Goal: Task Accomplishment & Management: Manage account settings

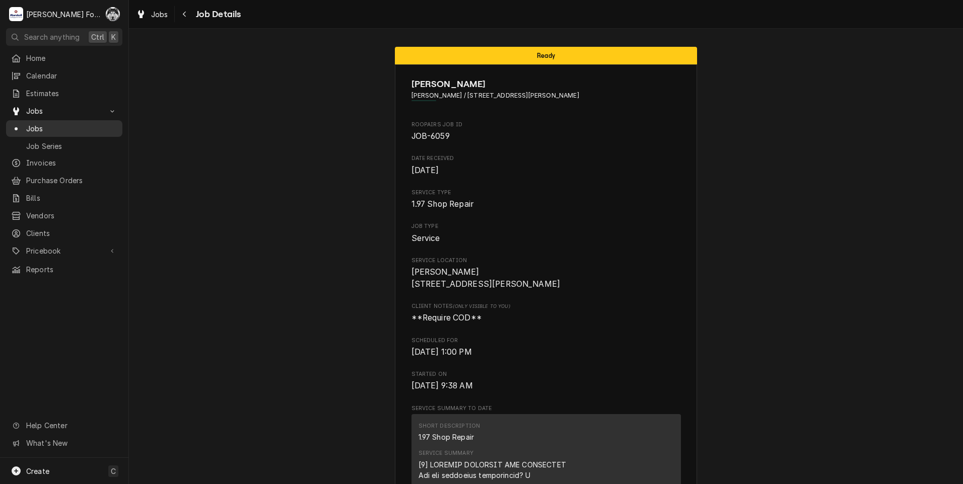
click at [37, 128] on span "Jobs" at bounding box center [71, 128] width 91 height 11
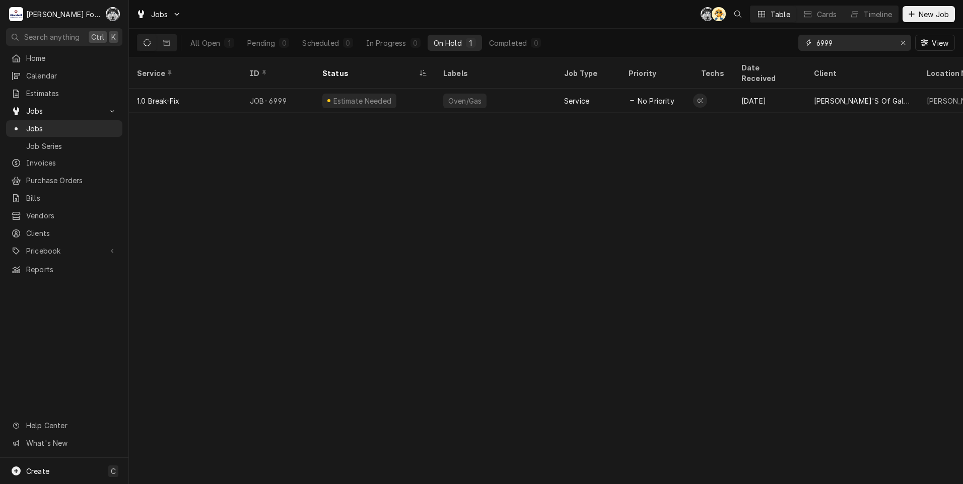
drag, startPoint x: 906, startPoint y: 43, endPoint x: 903, endPoint y: 38, distance: 5.9
click at [904, 39] on div "Erase input" at bounding box center [903, 43] width 10 height 10
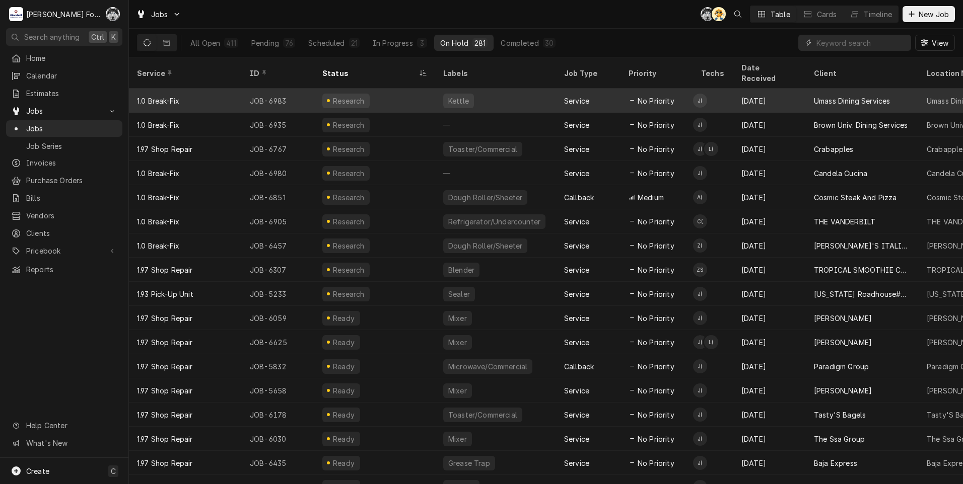
click at [473, 89] on div "Kettle" at bounding box center [495, 101] width 121 height 24
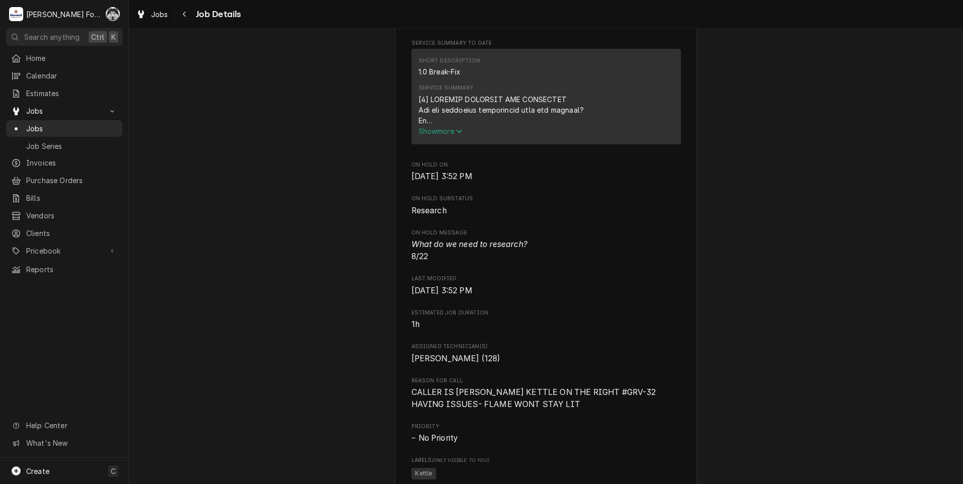
scroll to position [604, 0]
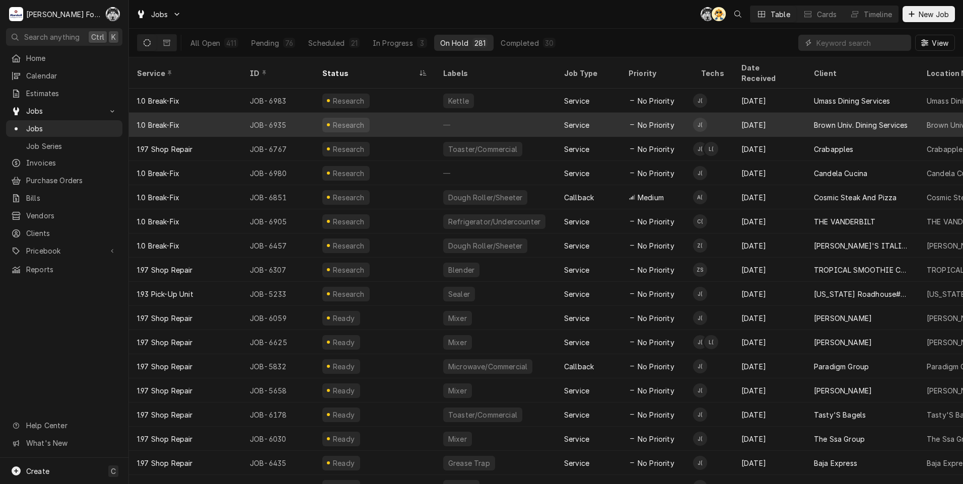
click at [630, 122] on icon "Dynamic Content Wrapper" at bounding box center [632, 124] width 5 height 5
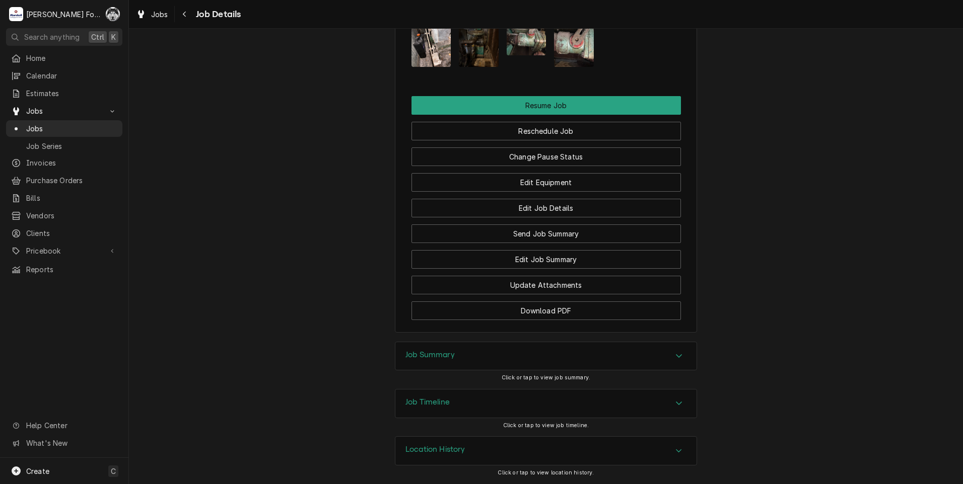
scroll to position [1406, 0]
click at [515, 358] on div "Job Summary" at bounding box center [545, 356] width 301 height 28
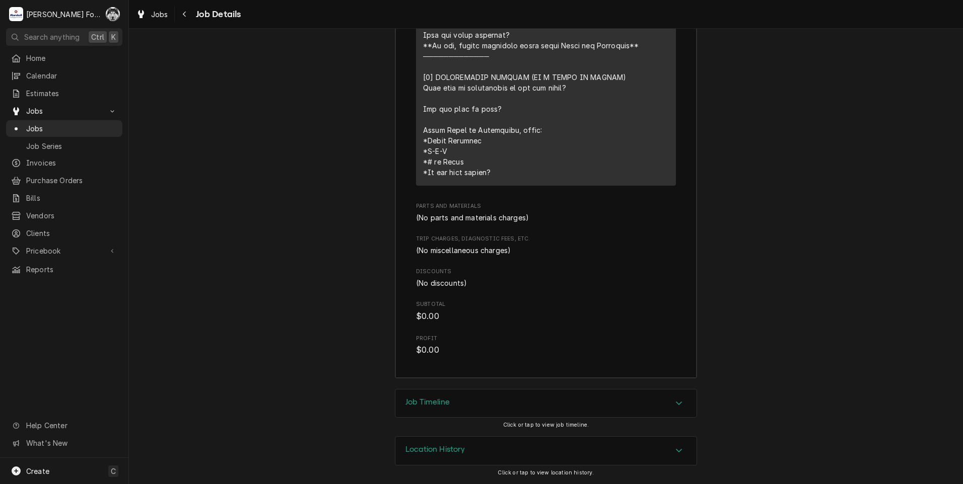
scroll to position [2120, 0]
click at [436, 415] on div "Job Timeline" at bounding box center [545, 404] width 301 height 28
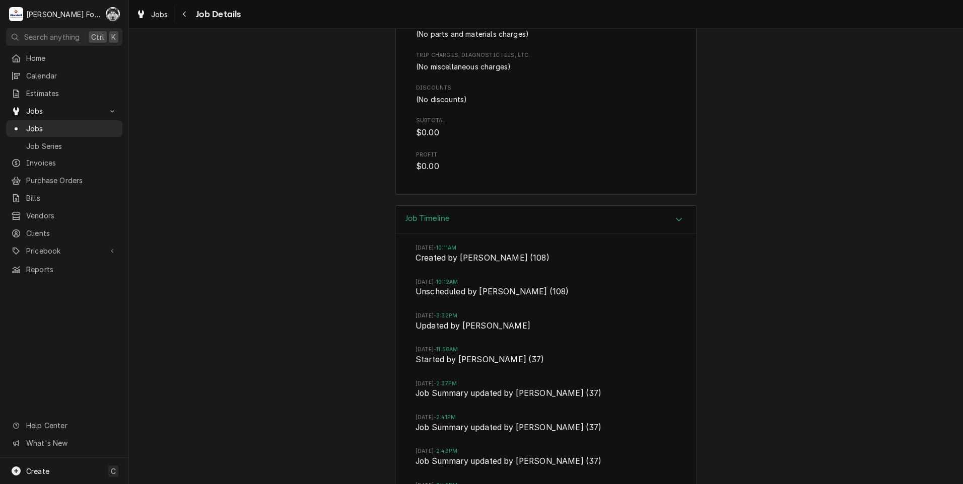
scroll to position [2508, 0]
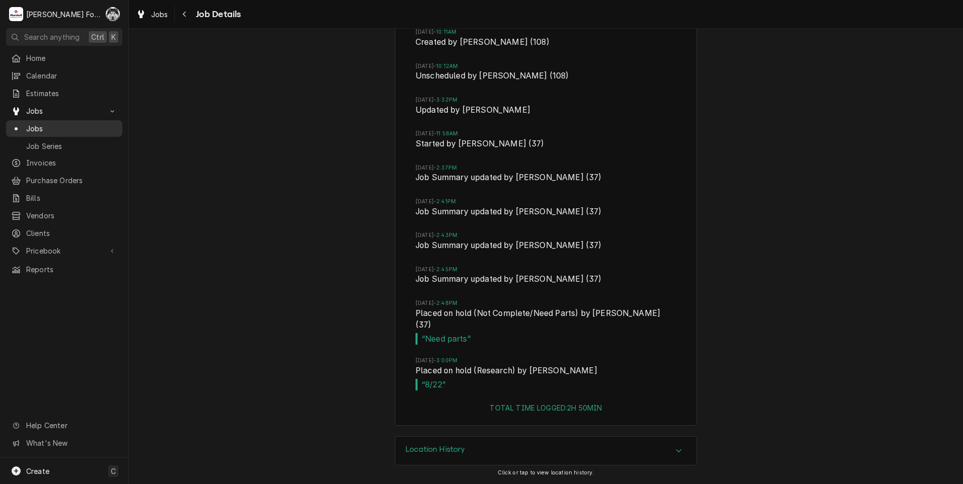
click at [50, 123] on span "Jobs" at bounding box center [71, 128] width 91 height 11
click at [29, 122] on div "Jobs" at bounding box center [64, 128] width 112 height 13
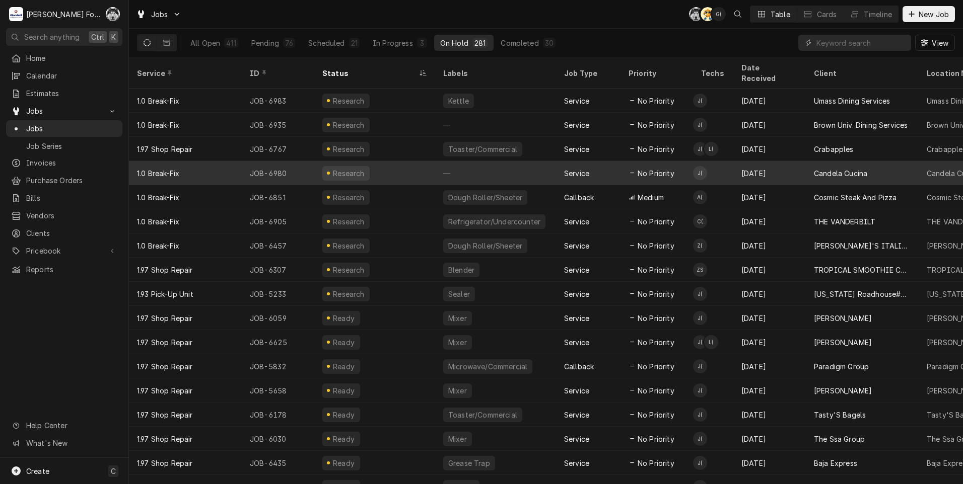
click at [563, 163] on div "Service" at bounding box center [588, 173] width 64 height 24
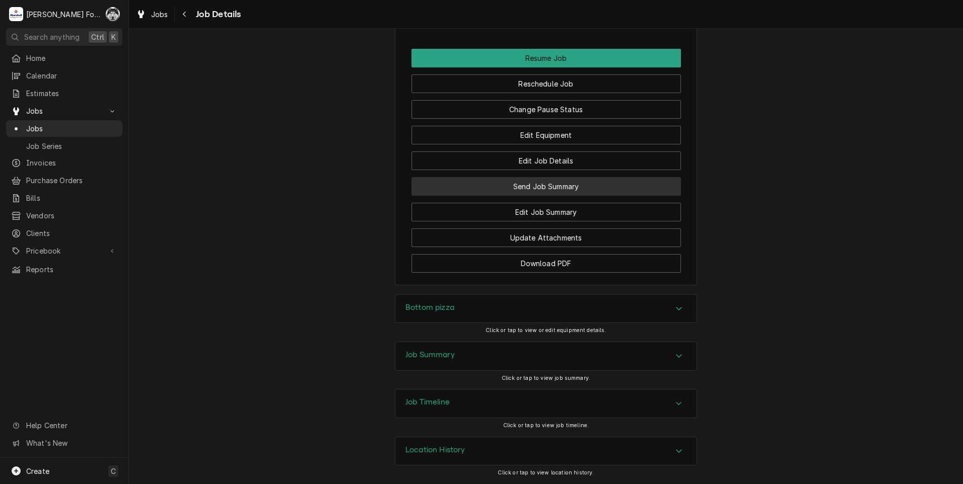
scroll to position [859, 0]
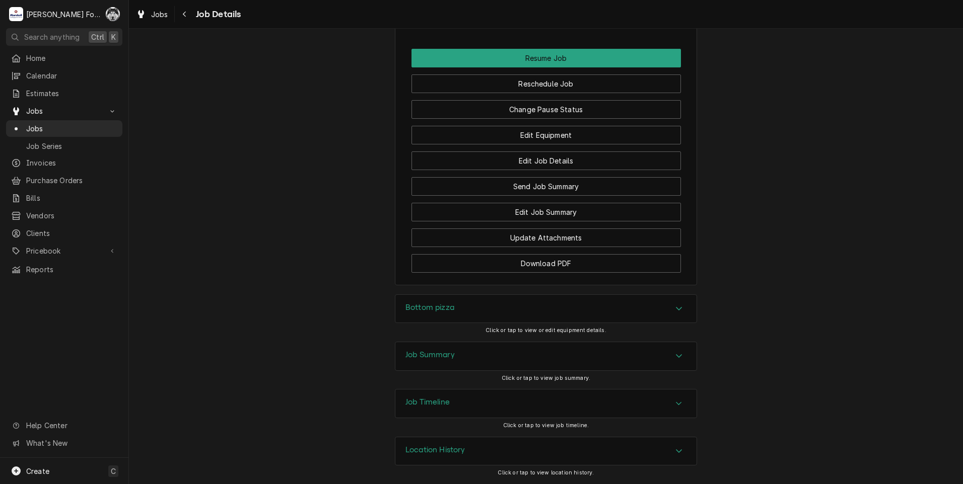
click at [426, 307] on h3 "Bottom pizza" at bounding box center [429, 308] width 49 height 10
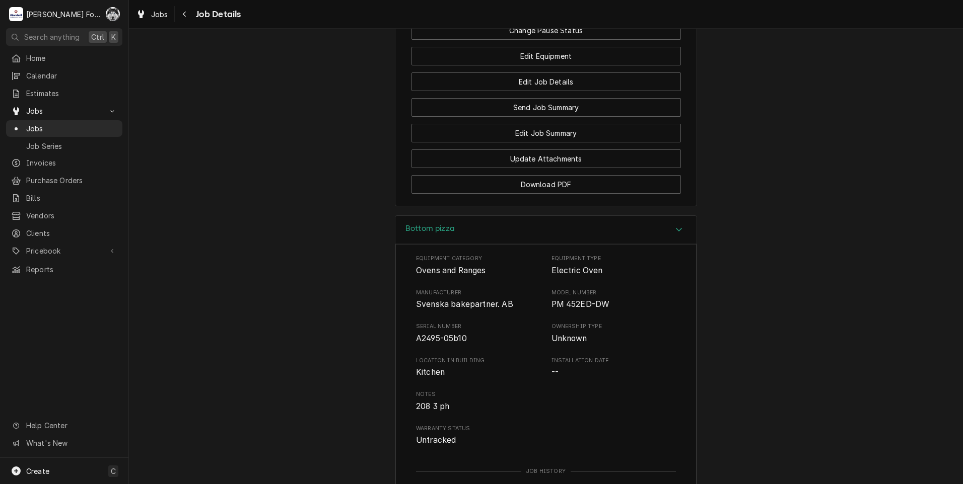
scroll to position [1147, 0]
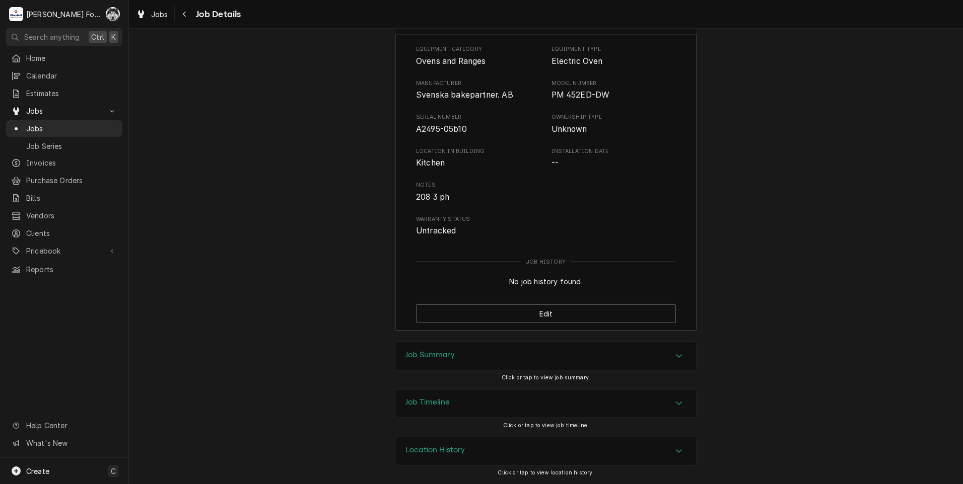
click at [406, 350] on h3 "Job Summary" at bounding box center [429, 355] width 49 height 10
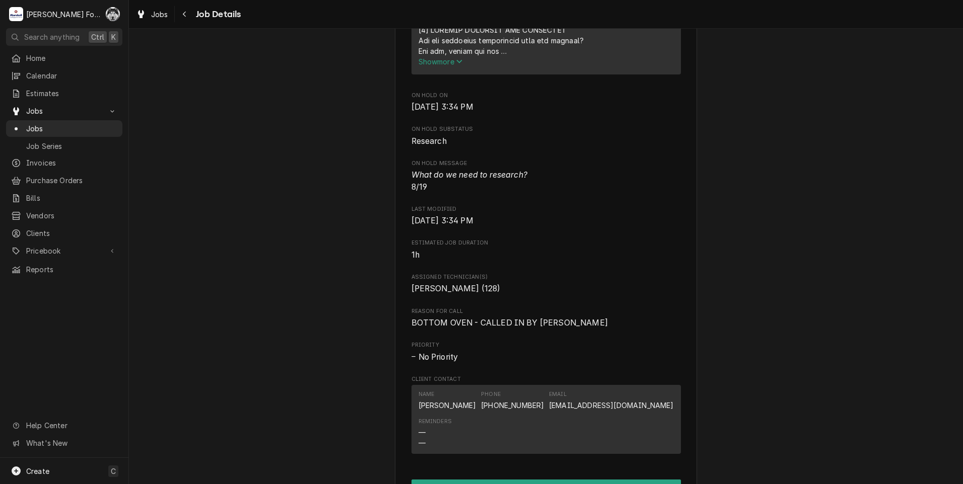
scroll to position [392, 0]
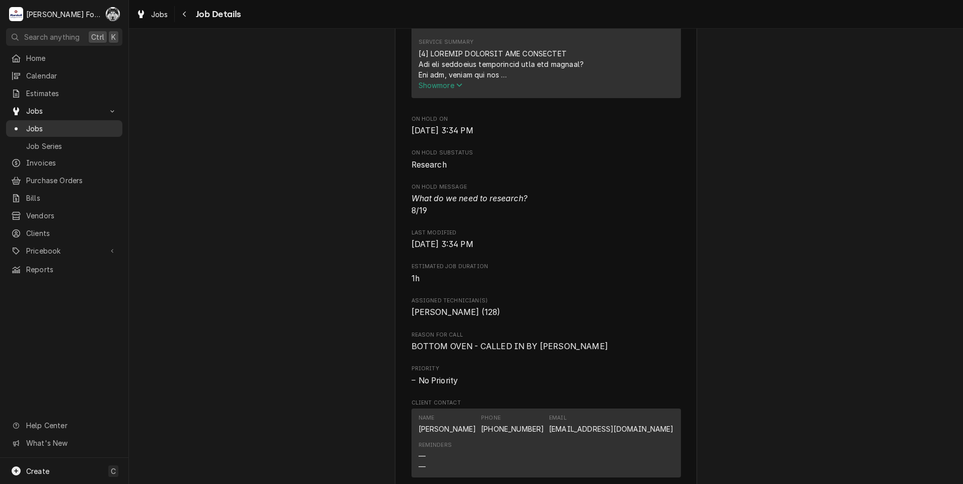
click at [33, 126] on span "Jobs" at bounding box center [71, 128] width 91 height 11
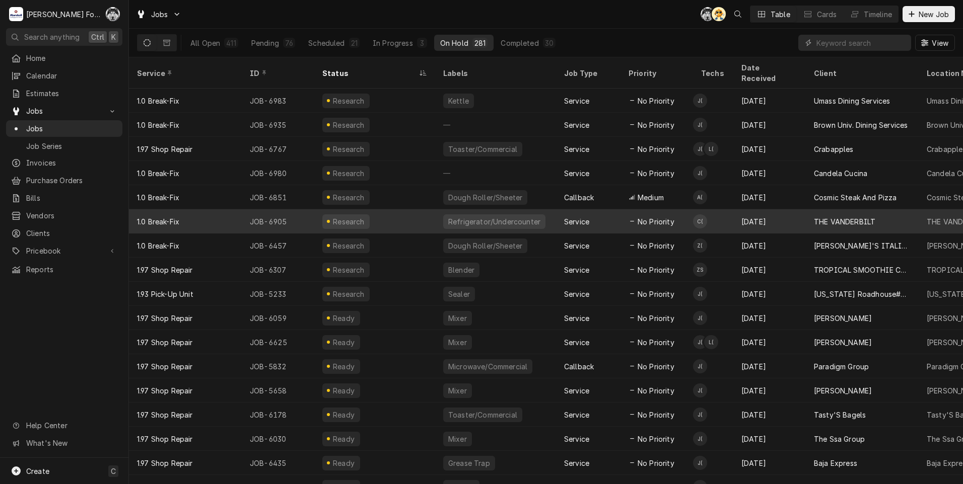
click at [450, 217] on div "Refrigerator/Undercounter" at bounding box center [494, 222] width 94 height 11
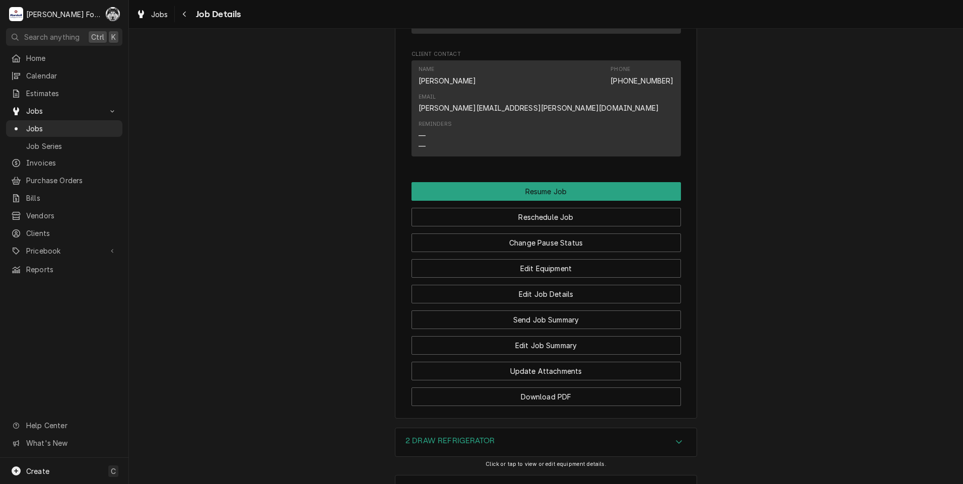
scroll to position [1348, 0]
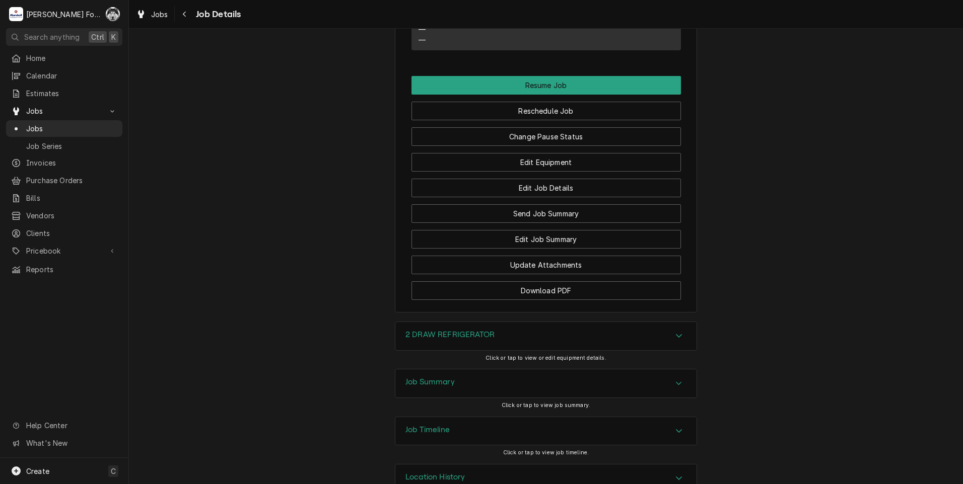
click at [456, 330] on h3 "2 DRAW REFRIGERATOR" at bounding box center [449, 335] width 89 height 10
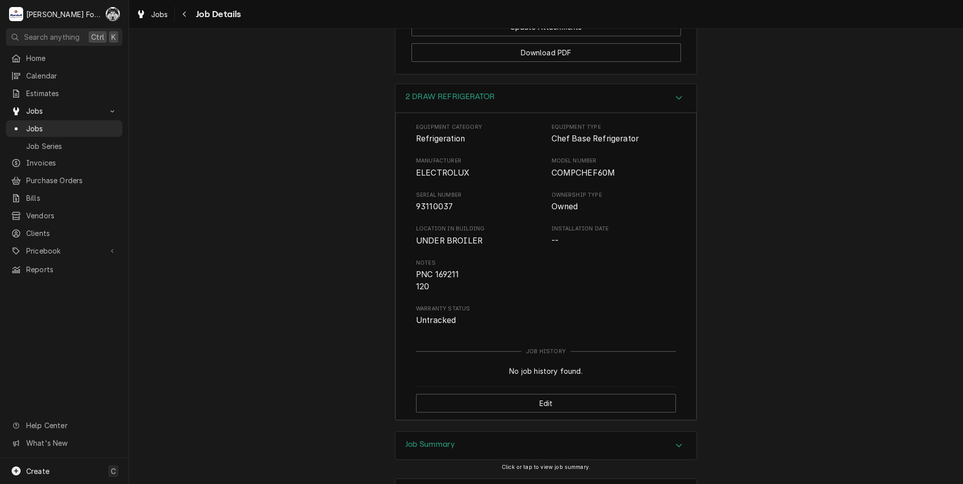
scroll to position [1648, 0]
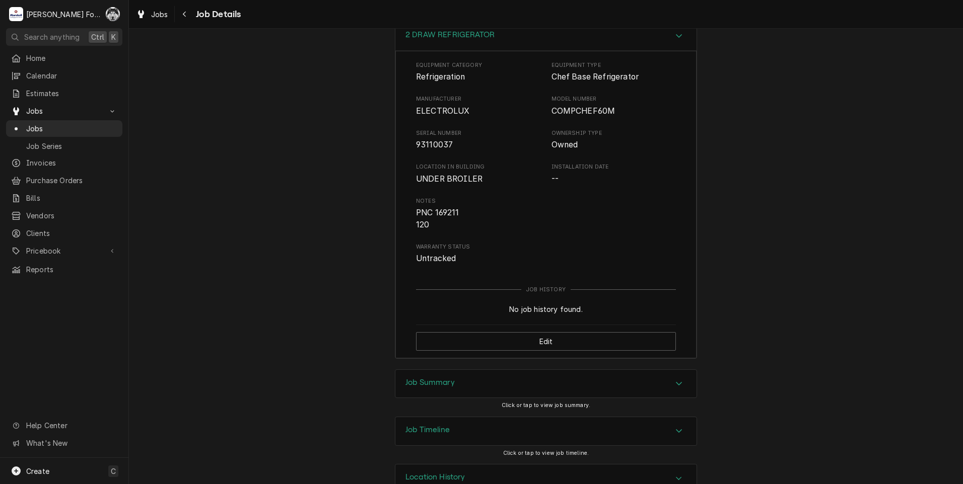
click at [453, 370] on div "Job Summary" at bounding box center [545, 384] width 301 height 28
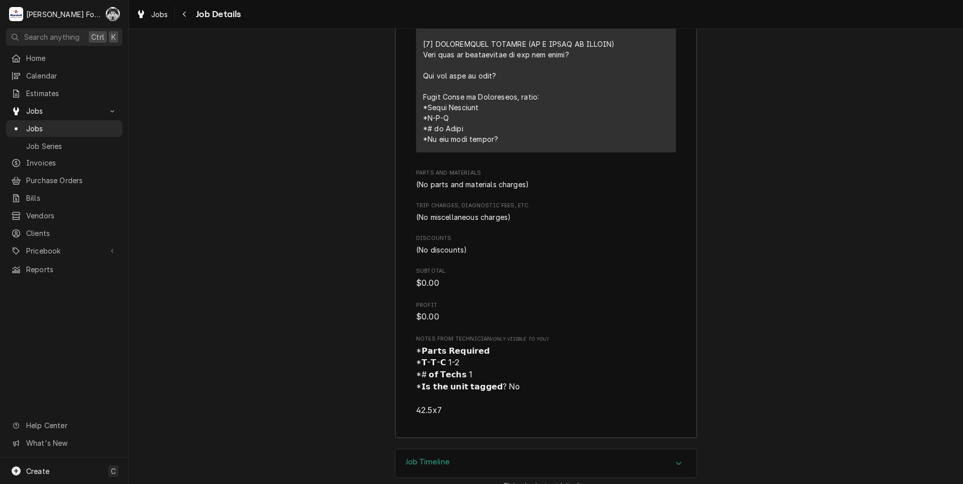
scroll to position [2384, 0]
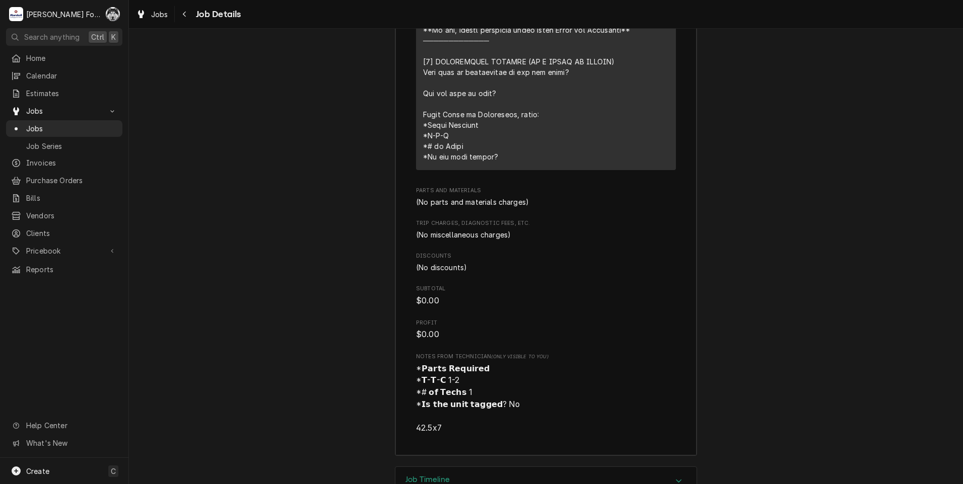
drag, startPoint x: 291, startPoint y: 55, endPoint x: 282, endPoint y: 56, distance: 9.1
click at [287, 54] on div "Job Summary Roopairs Job ID JOB-6905 Service Type 1.0 Break-Fix Job Type Servic…" at bounding box center [546, 50] width 834 height 833
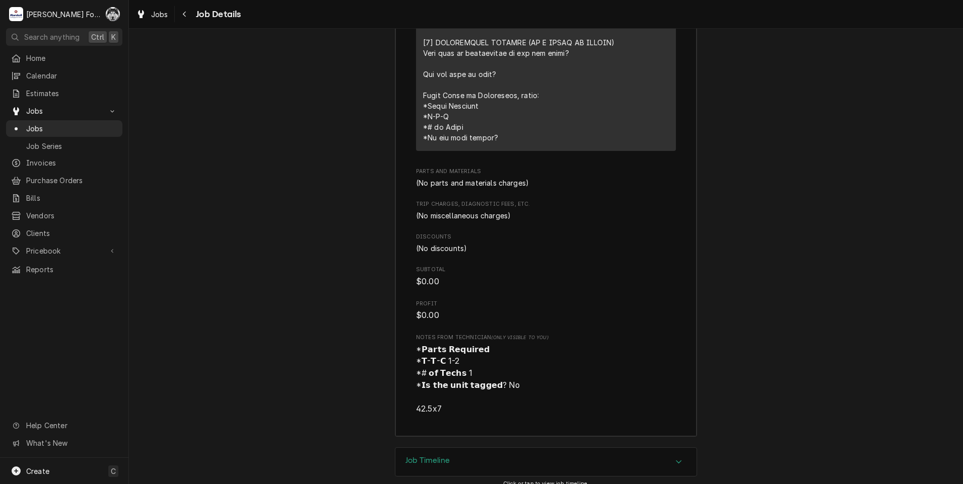
scroll to position [2434, 0]
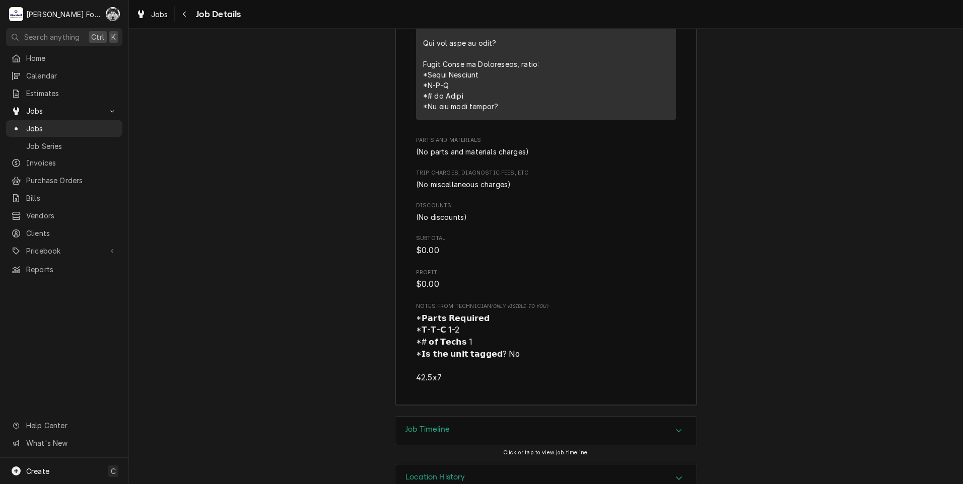
click at [443, 425] on h3 "Job Timeline" at bounding box center [427, 430] width 44 height 10
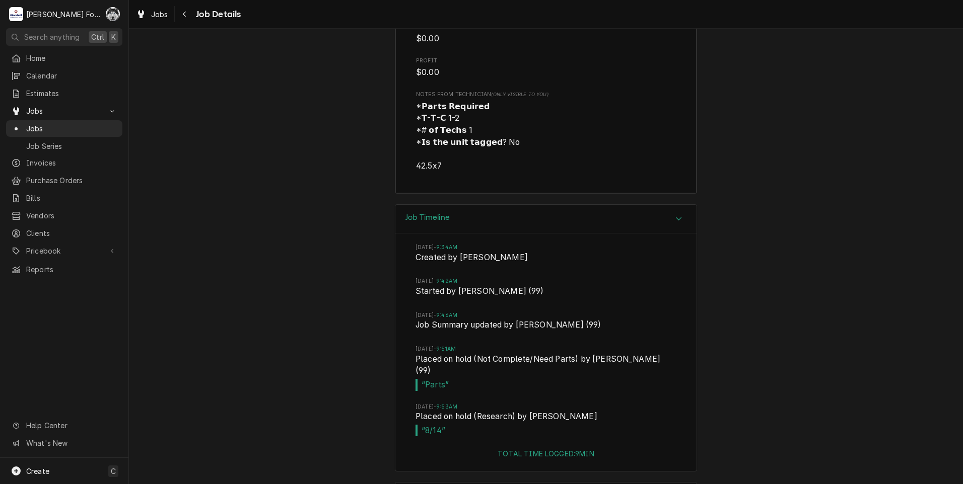
scroll to position [2653, 0]
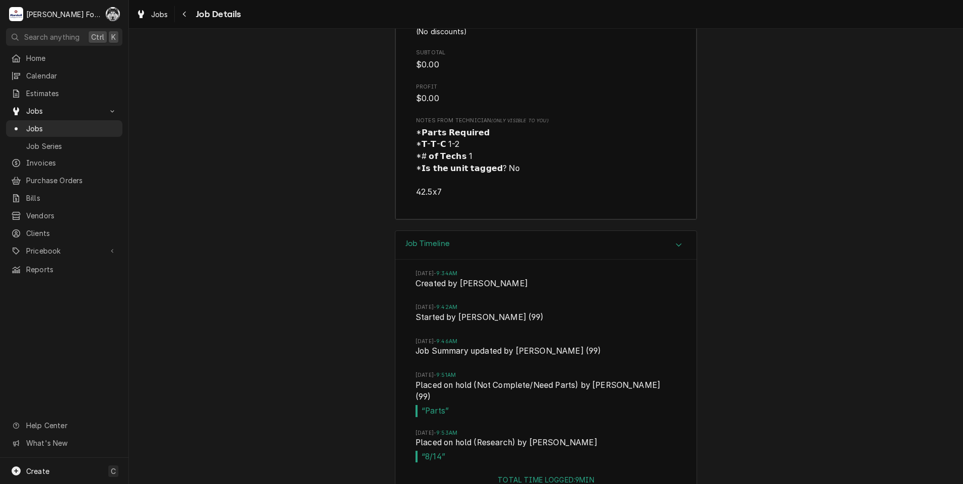
scroll to position [2603, 0]
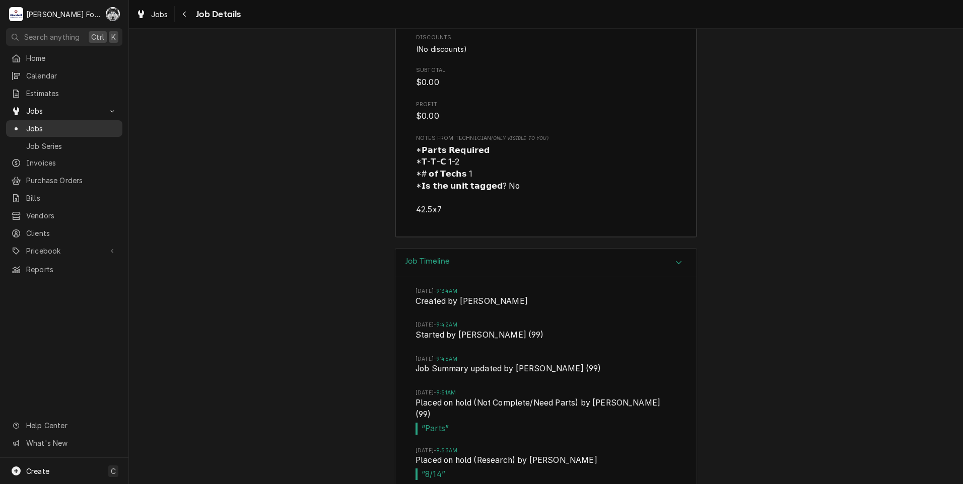
click at [39, 125] on span "Jobs" at bounding box center [71, 128] width 91 height 11
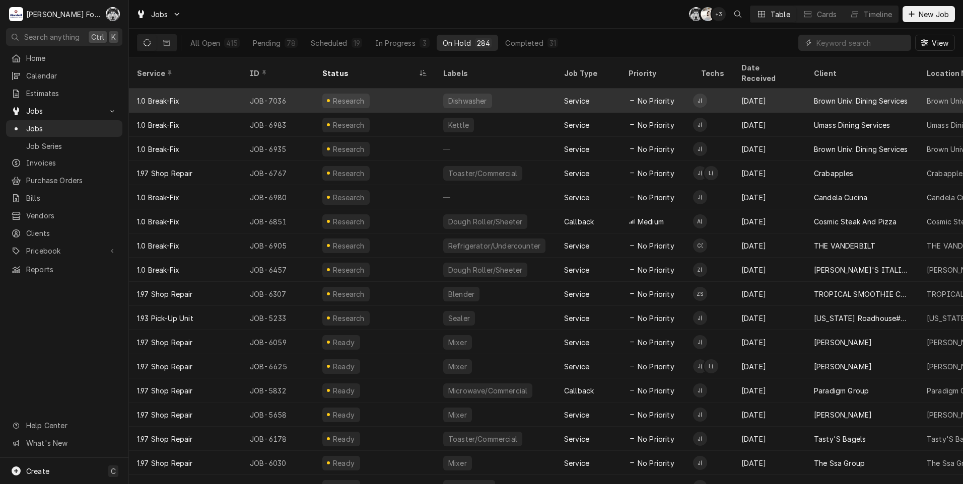
click at [857, 96] on div "Brown Univ. Dining Services" at bounding box center [861, 101] width 94 height 11
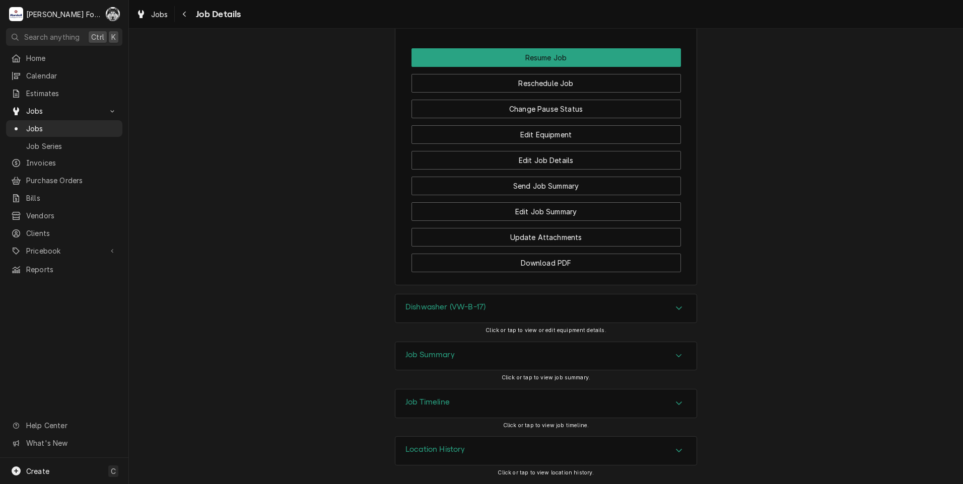
scroll to position [1504, 0]
click at [477, 307] on h3 "Dishwasher (VW-B-17)" at bounding box center [445, 308] width 80 height 10
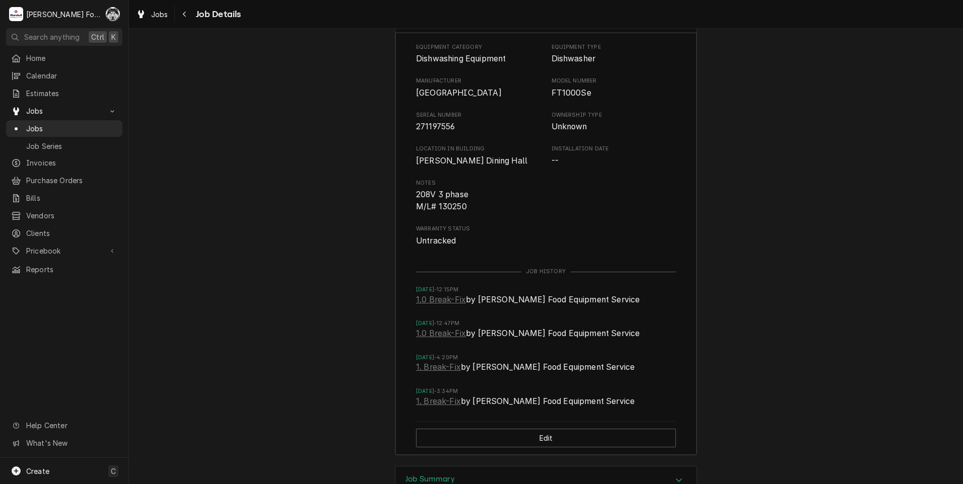
scroll to position [1807, 0]
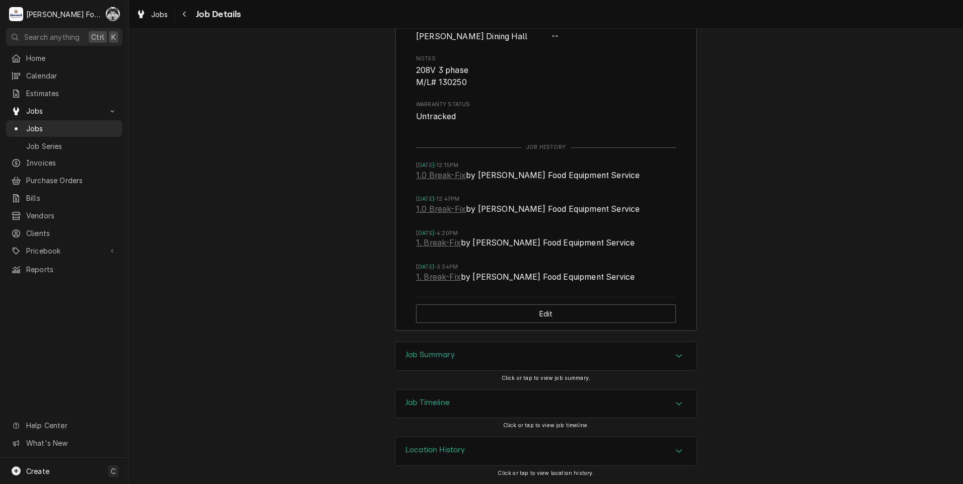
click at [461, 362] on div "Job Summary" at bounding box center [545, 356] width 301 height 28
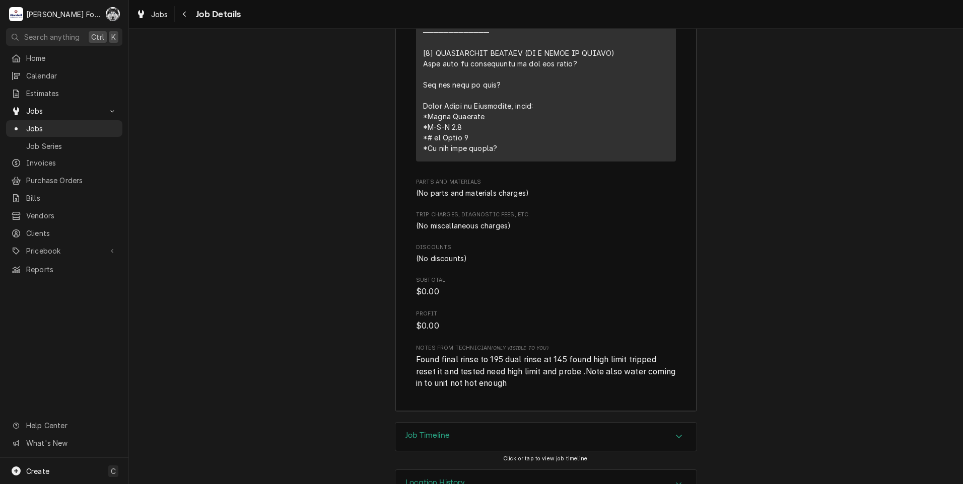
scroll to position [2670, 0]
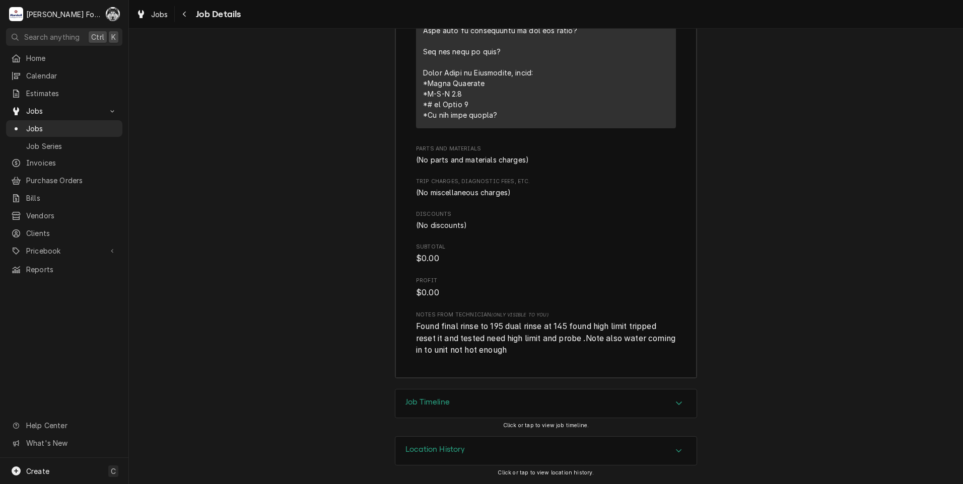
click at [447, 400] on h3 "Job Timeline" at bounding box center [427, 403] width 44 height 10
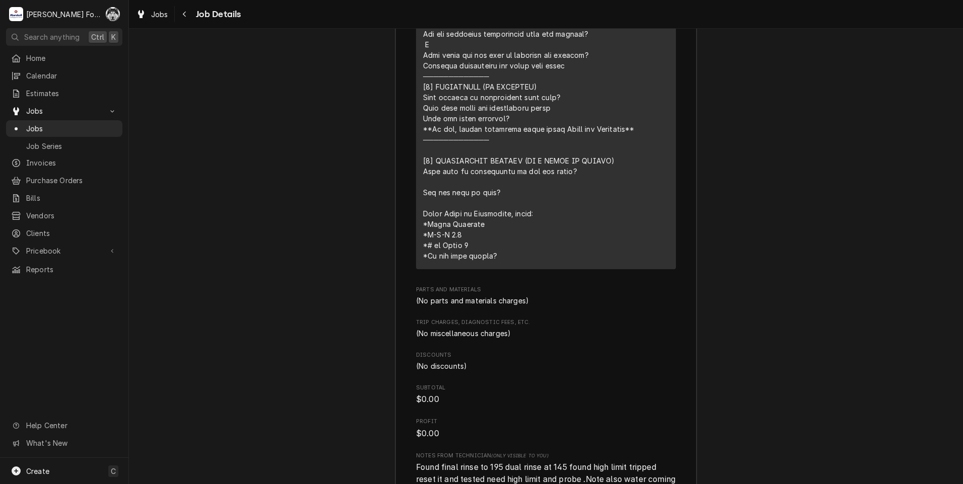
scroll to position [2567, 0]
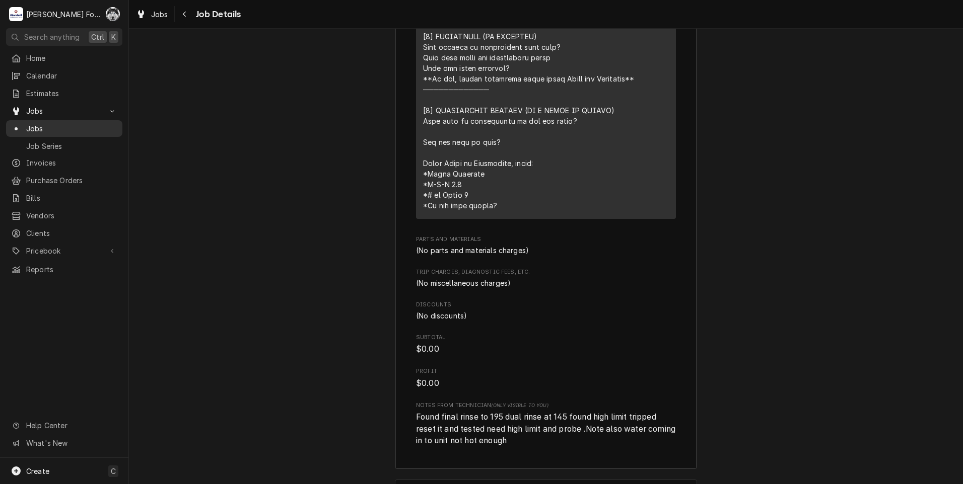
click at [34, 123] on span "Jobs" at bounding box center [71, 128] width 91 height 11
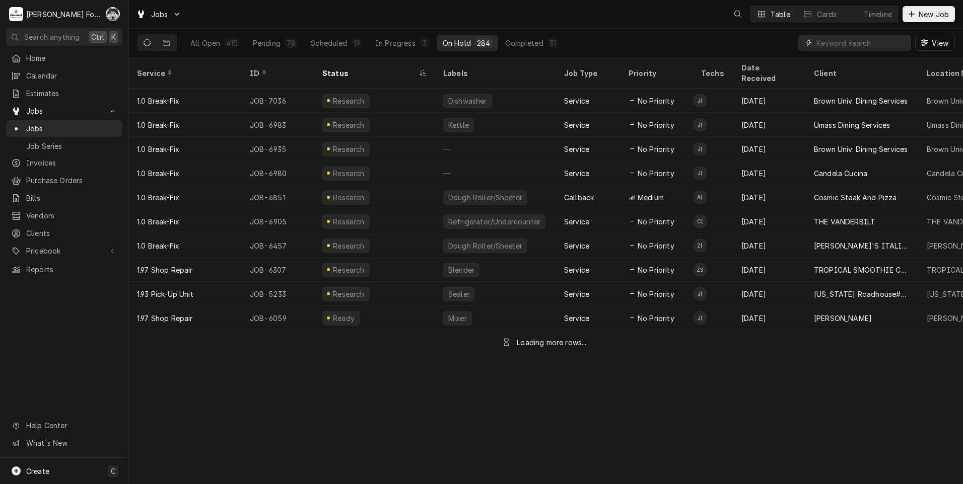
click at [836, 42] on input "Dynamic Content Wrapper" at bounding box center [861, 43] width 90 height 16
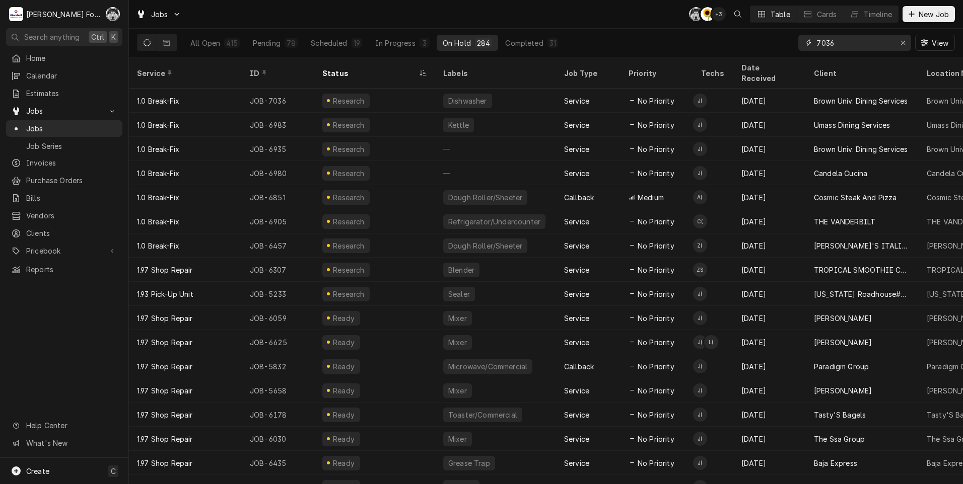
type input "7036"
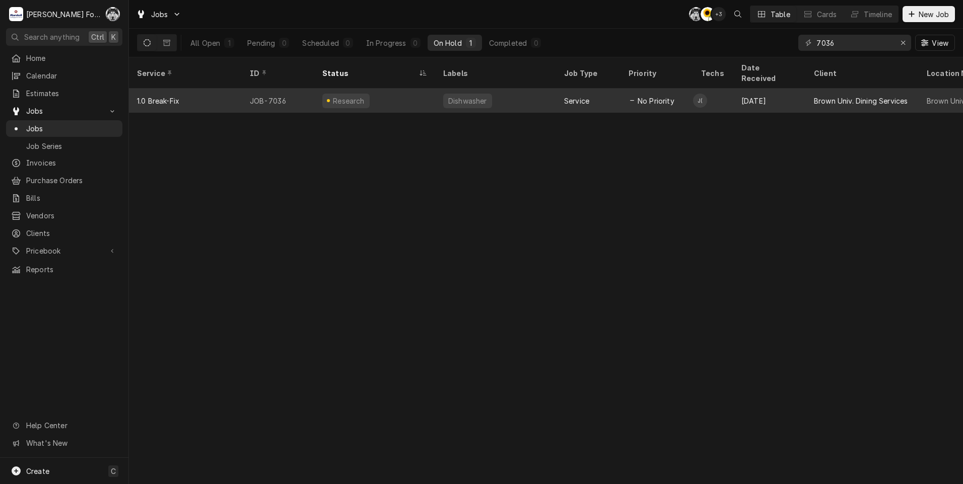
click at [488, 89] on div "Dishwasher" at bounding box center [495, 101] width 121 height 24
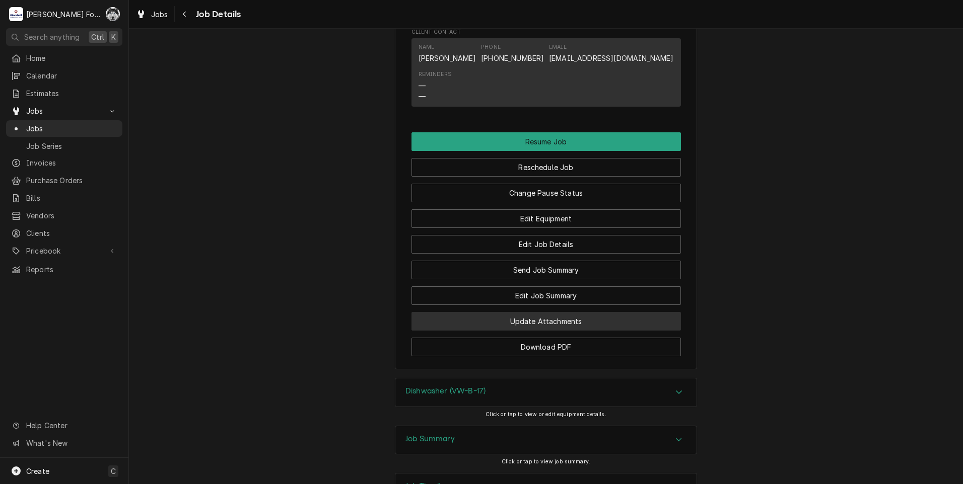
scroll to position [1410, 0]
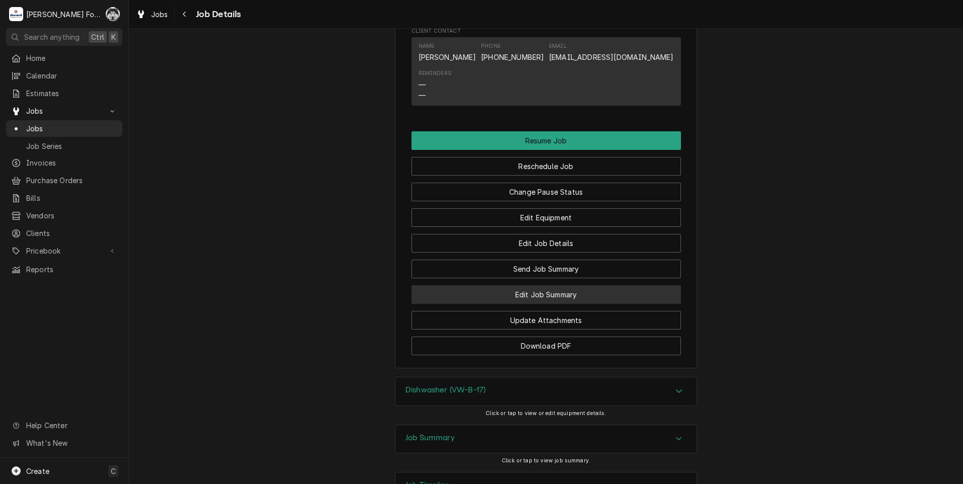
click at [545, 304] on button "Edit Job Summary" at bounding box center [545, 294] width 269 height 19
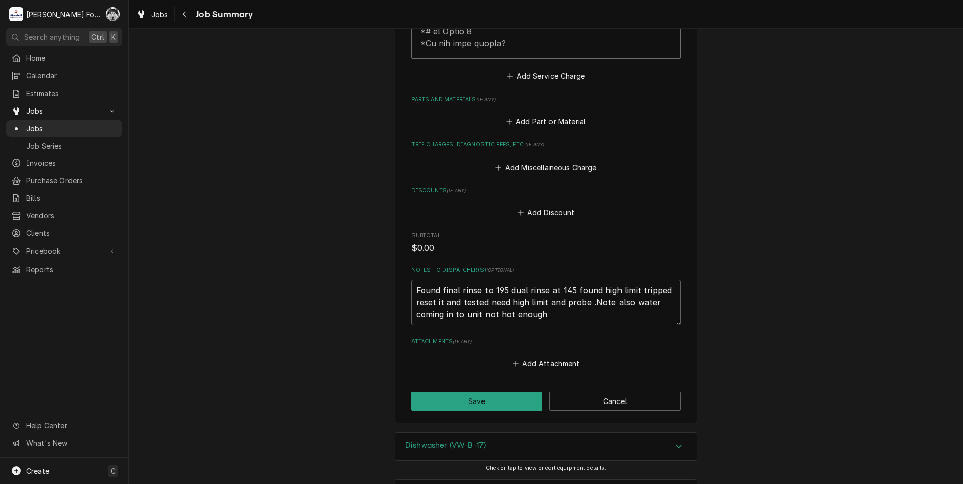
scroll to position [655, 0]
click at [551, 113] on button "Add Part or Material" at bounding box center [545, 120] width 83 height 14
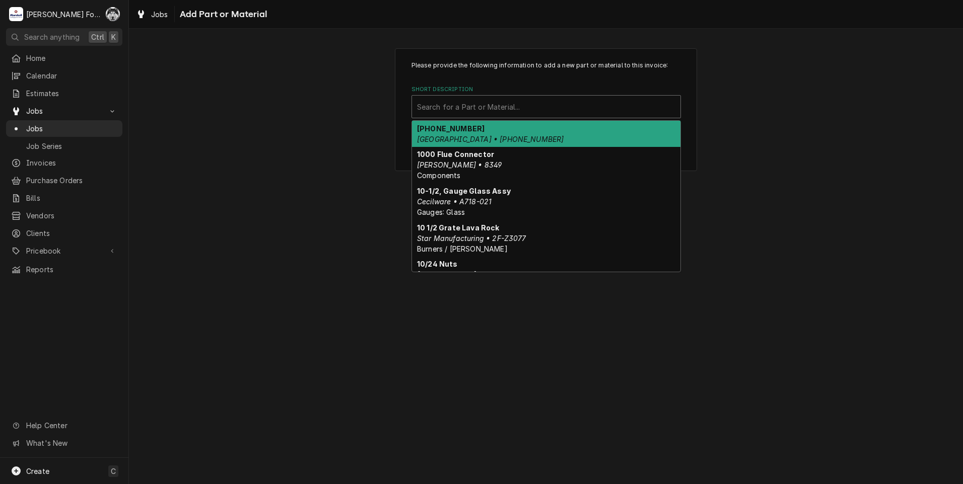
click at [562, 103] on div "Short Description" at bounding box center [546, 107] width 258 height 18
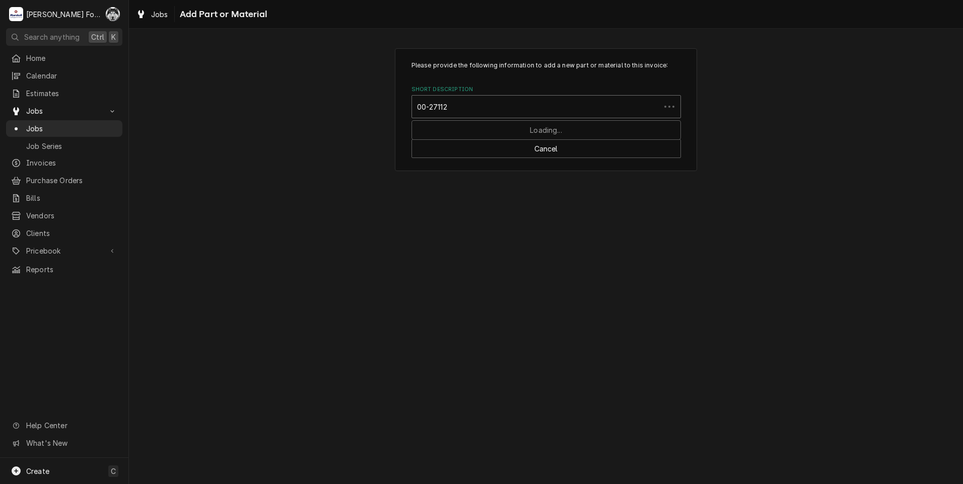
type input "00-271123"
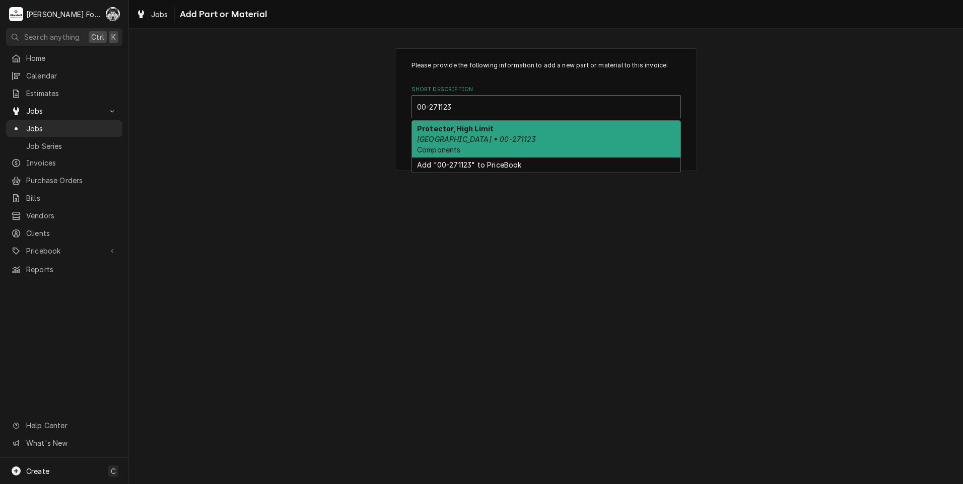
click at [490, 132] on div "Protector,High Limit Hobart • 00-271123 Components" at bounding box center [546, 139] width 268 height 37
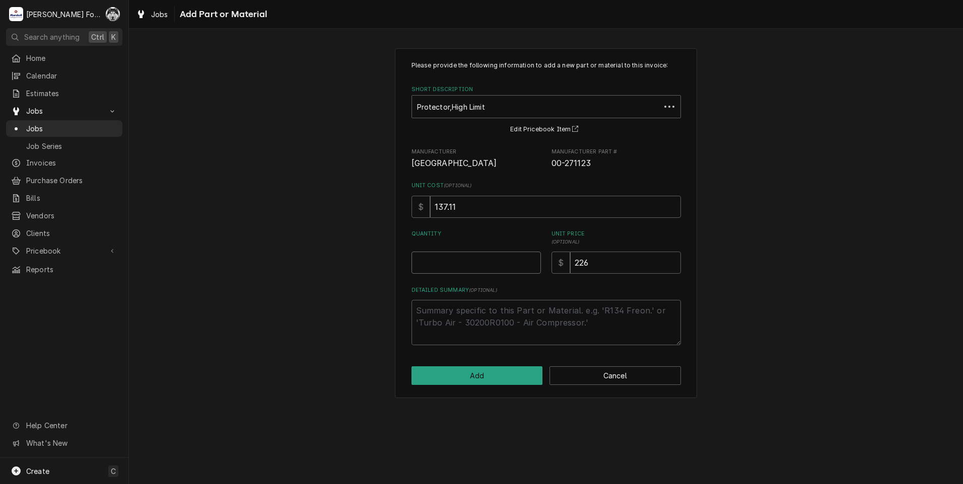
type textarea "x"
type input "0.5"
click at [531, 260] on input "0.5" at bounding box center [475, 263] width 129 height 22
type textarea "x"
type input "1"
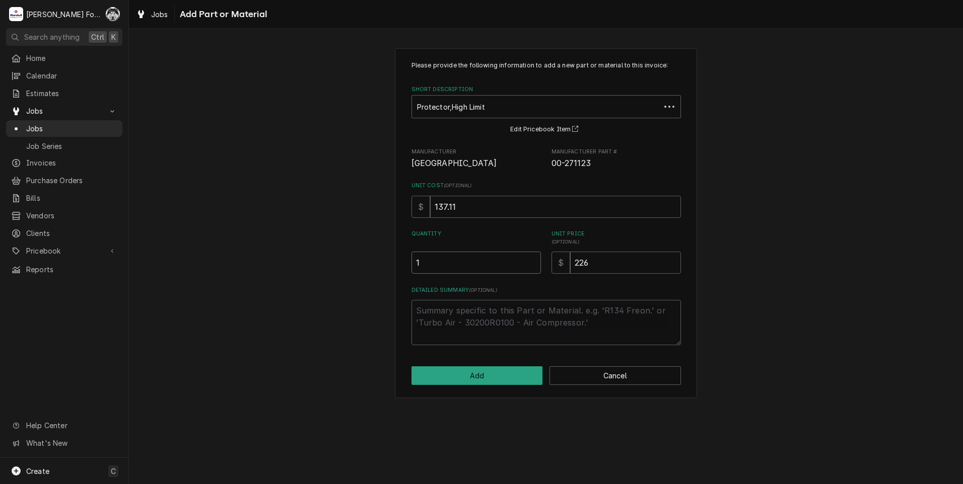
click at [531, 260] on input "1" at bounding box center [475, 263] width 129 height 22
click at [542, 273] on div "Quantity 1 Unit Price ( optional ) $ 226" at bounding box center [545, 252] width 269 height 44
type textarea "x"
type input "2"
type textarea "x"
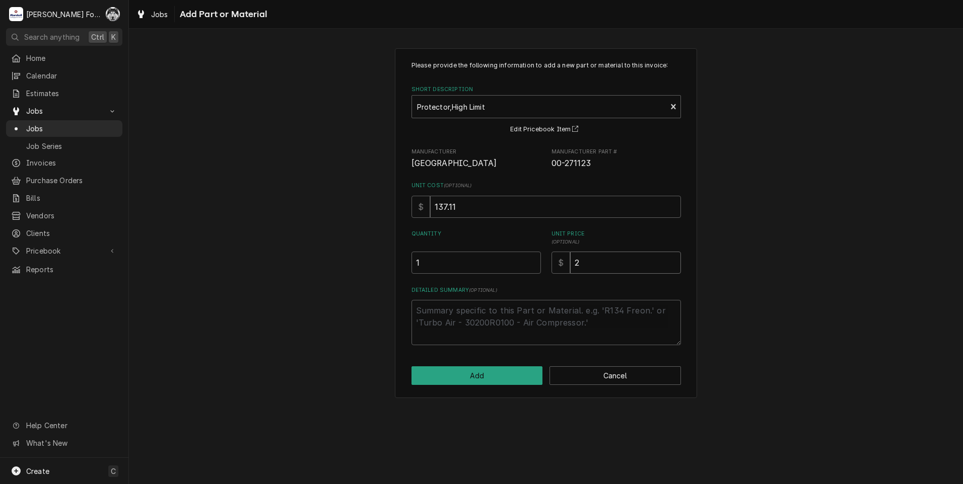
type input "24"
type textarea "x"
type input "242"
click at [477, 380] on button "Add" at bounding box center [476, 376] width 131 height 19
type textarea "x"
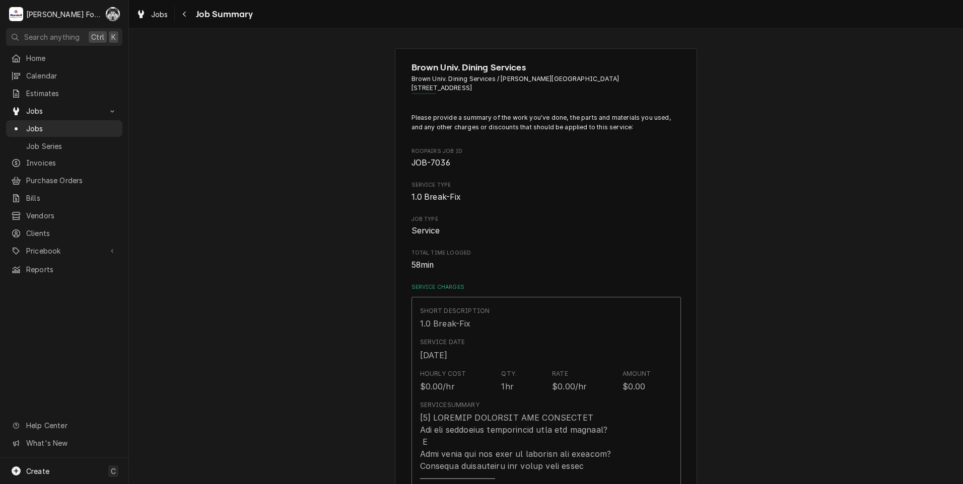
scroll to position [655, 0]
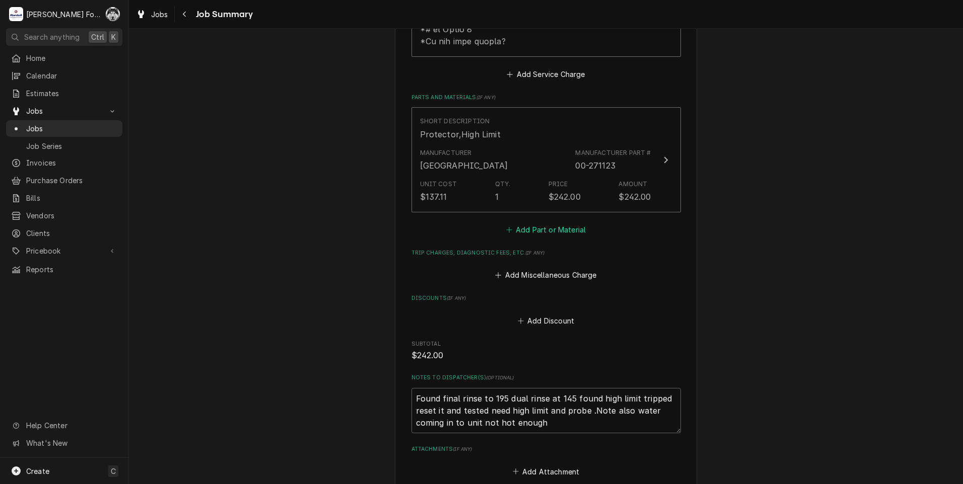
click at [556, 223] on button "Add Part or Material" at bounding box center [545, 230] width 83 height 14
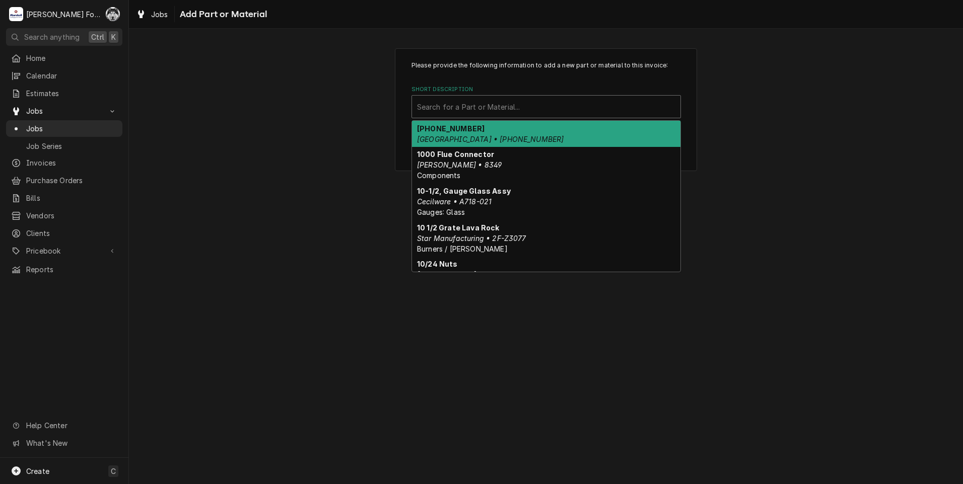
click at [539, 112] on div "Short Description" at bounding box center [546, 107] width 258 height 18
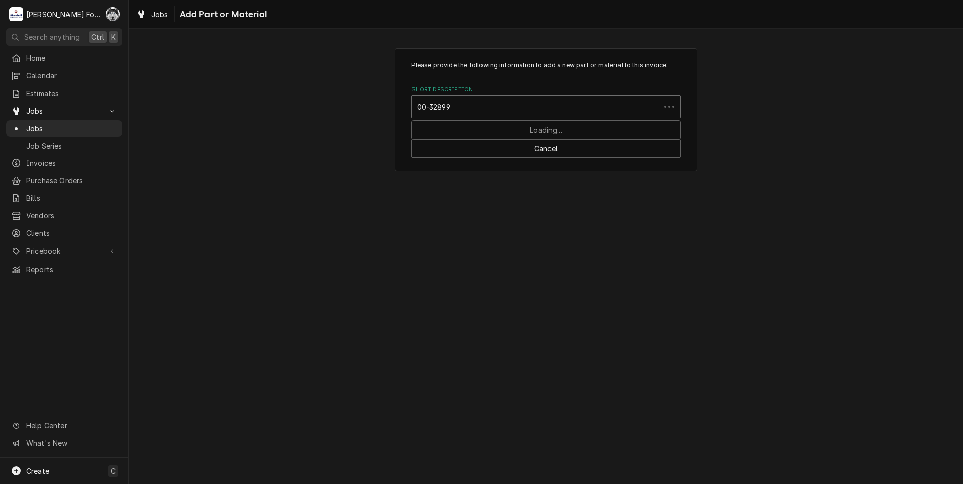
type input "00-328994"
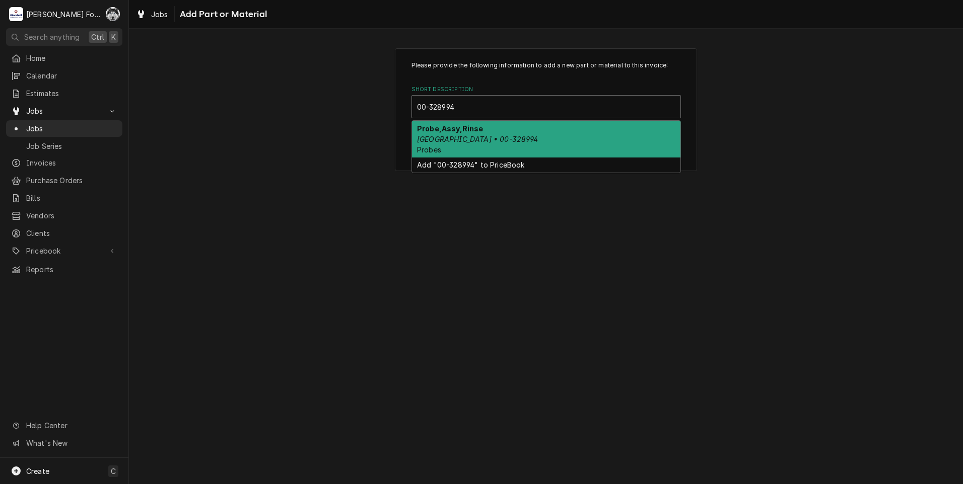
click at [478, 136] on em "Hobart • 00-328994" at bounding box center [477, 139] width 121 height 9
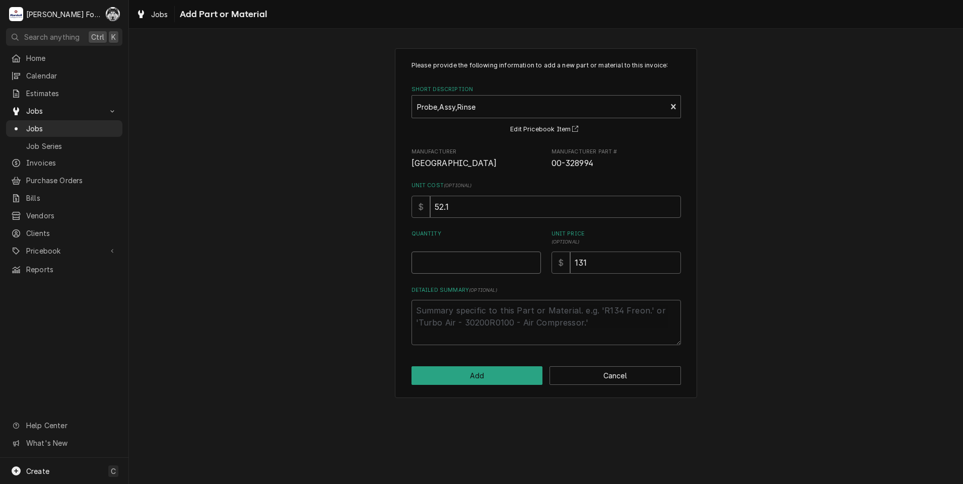
type textarea "x"
type input "0.5"
click at [532, 259] on input "0.5" at bounding box center [475, 263] width 129 height 22
type textarea "x"
drag, startPoint x: 532, startPoint y: 259, endPoint x: 619, endPoint y: 268, distance: 87.1
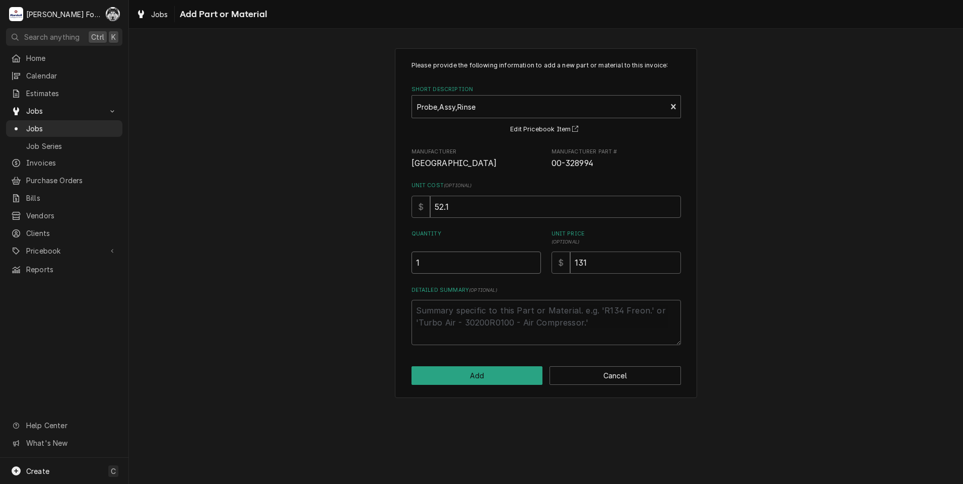
type input "1"
click at [533, 260] on input "1" at bounding box center [475, 263] width 129 height 22
drag, startPoint x: 627, startPoint y: 269, endPoint x: 509, endPoint y: 277, distance: 118.6
click at [523, 276] on div "Please provide the following information to add a new part or material to this …" at bounding box center [545, 203] width 269 height 284
type textarea "x"
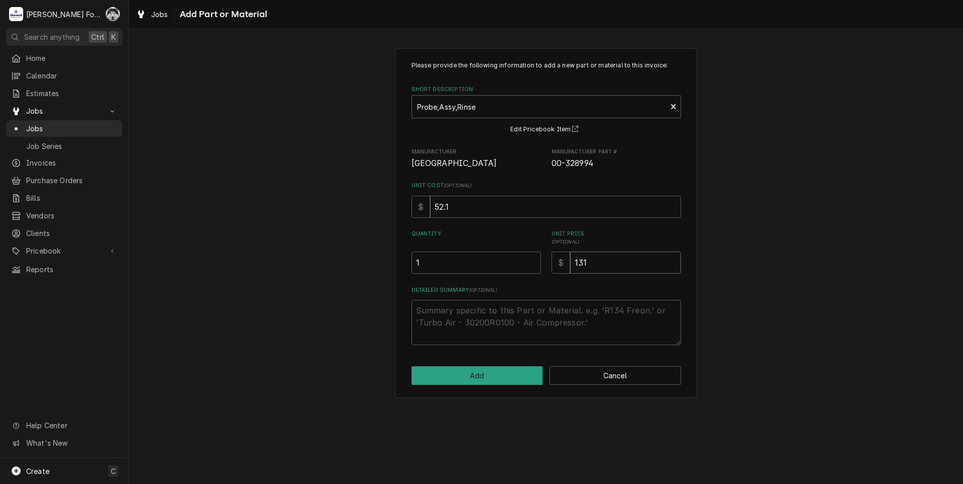
type input "1"
type textarea "x"
type input "10"
type textarea "x"
type input "101"
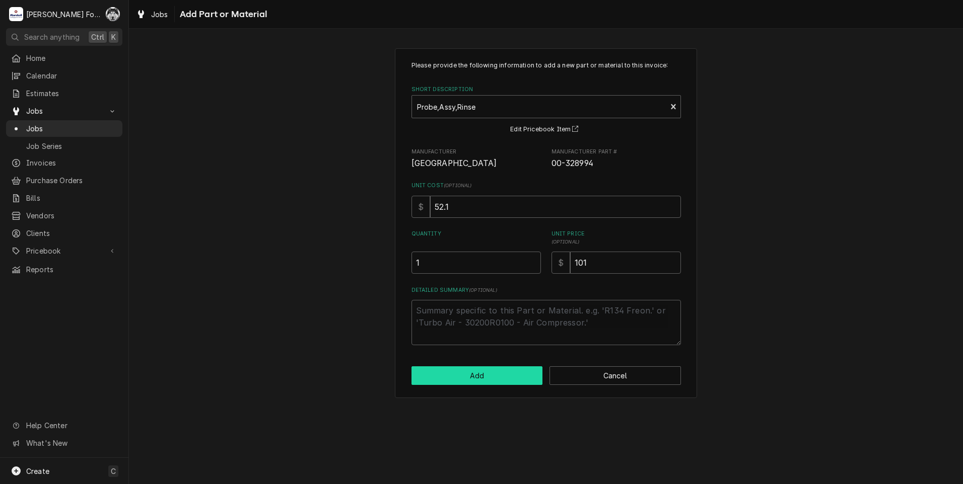
click at [479, 376] on button "Add" at bounding box center [476, 376] width 131 height 19
type textarea "x"
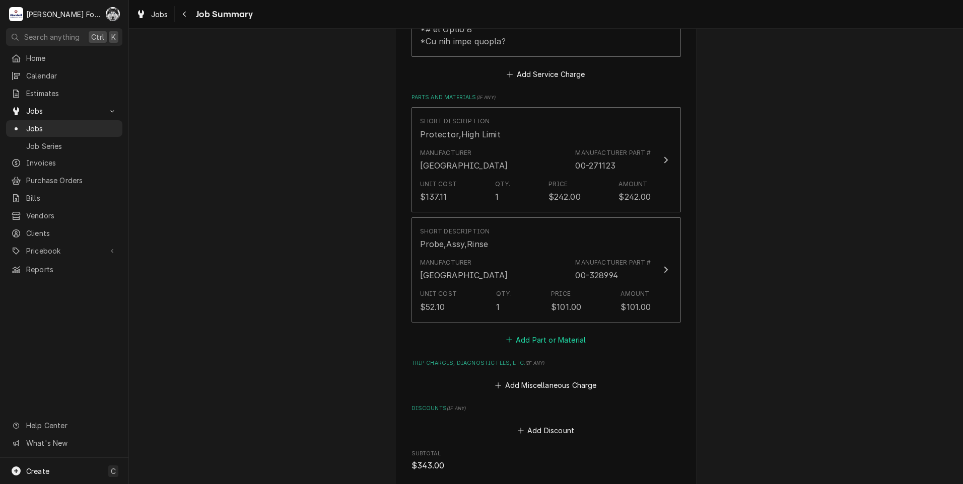
click at [555, 333] on button "Add Part or Material" at bounding box center [545, 340] width 83 height 14
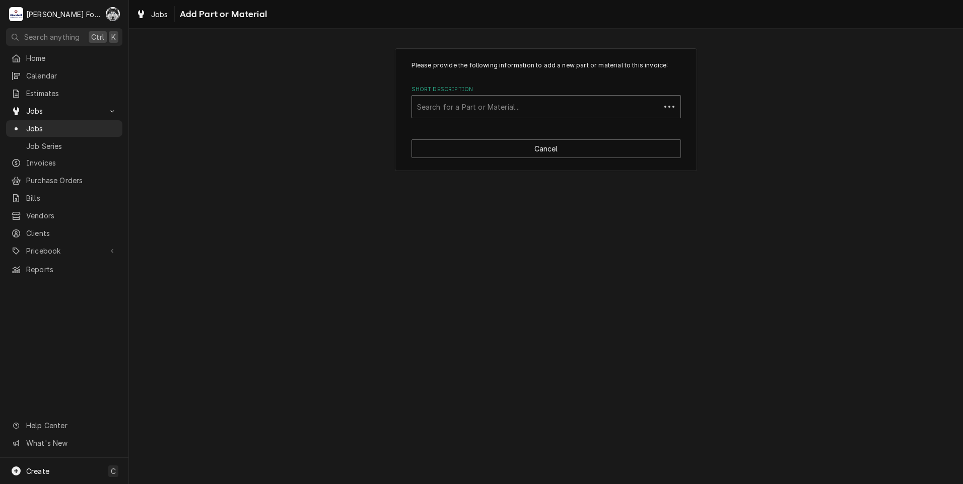
click at [547, 109] on div "Short Description" at bounding box center [536, 107] width 238 height 18
type input "ssdt"
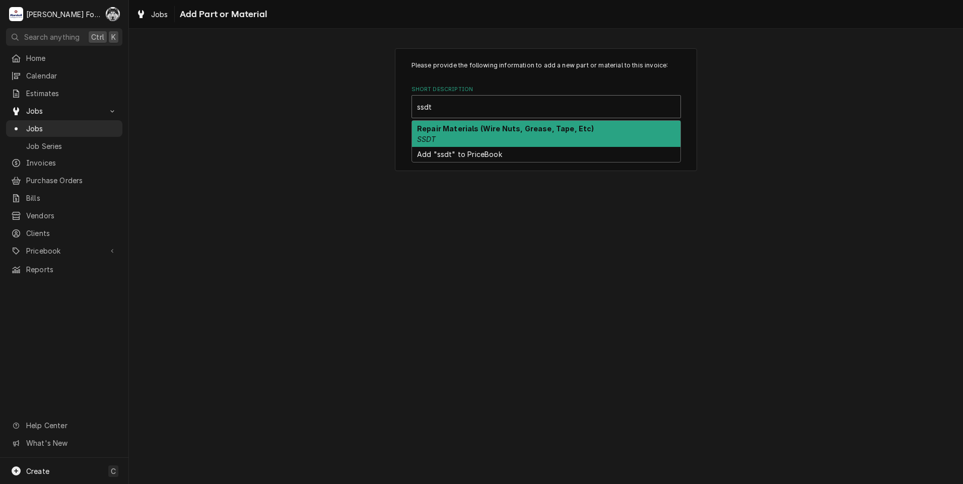
click at [432, 126] on strong "Repair Materials (Wire Nuts, Grease, Tape, Etc)" at bounding box center [505, 128] width 177 height 9
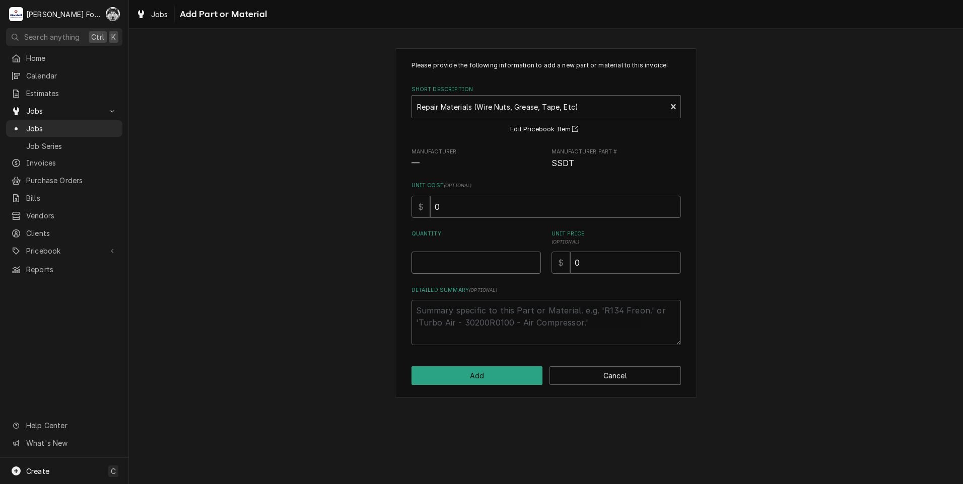
type textarea "x"
type input "0.5"
click at [533, 260] on input "0.5" at bounding box center [475, 263] width 129 height 22
type textarea "x"
type input "1"
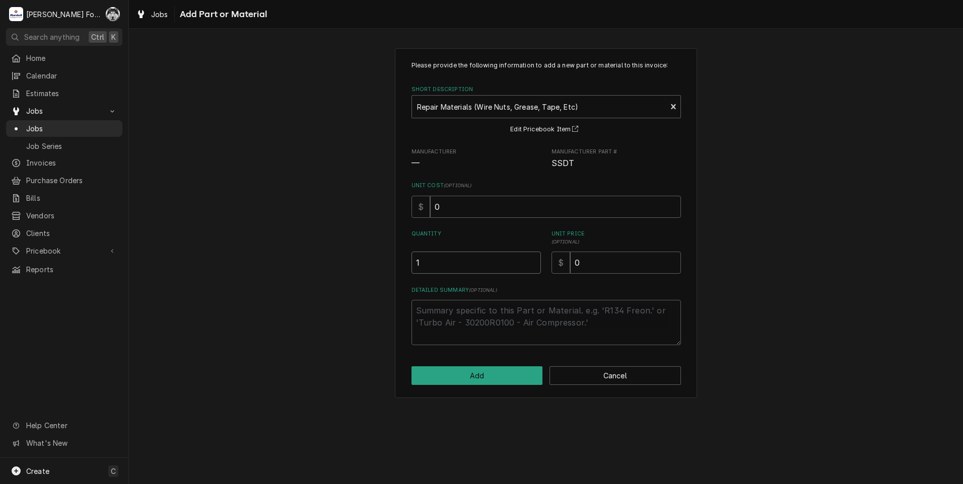
click at [533, 260] on input "1" at bounding box center [475, 263] width 129 height 22
drag, startPoint x: 606, startPoint y: 255, endPoint x: 519, endPoint y: 267, distance: 87.9
click at [521, 269] on div "Quantity 1 Unit Price ( optional ) $ 0" at bounding box center [545, 252] width 269 height 44
type textarea "x"
type input "8"
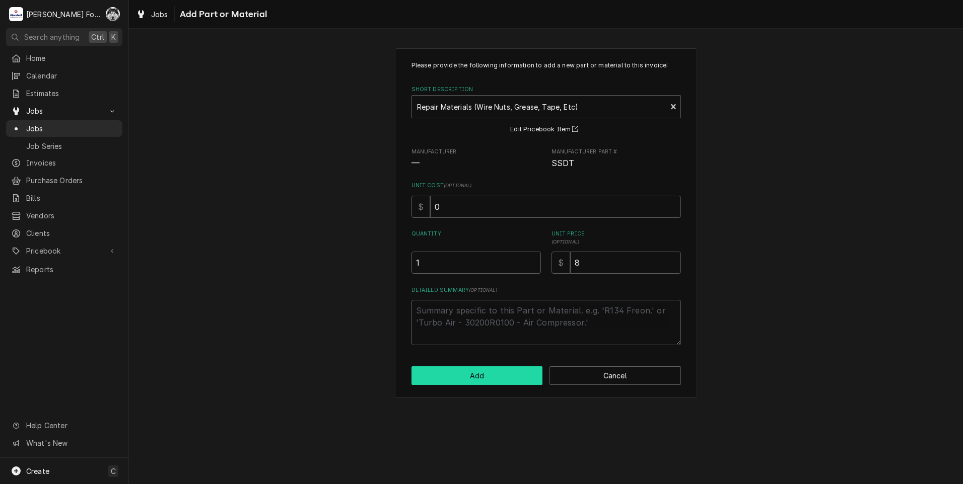
click at [484, 381] on button "Add" at bounding box center [476, 376] width 131 height 19
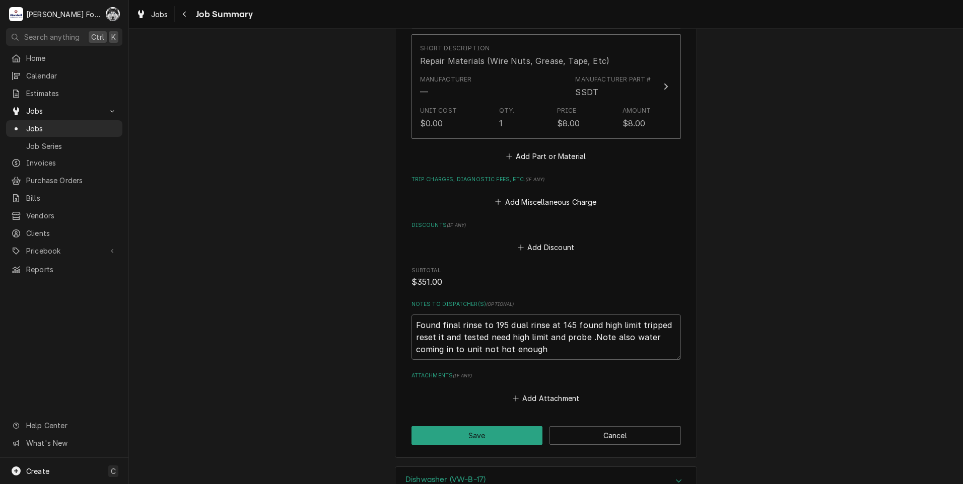
scroll to position [1014, 0]
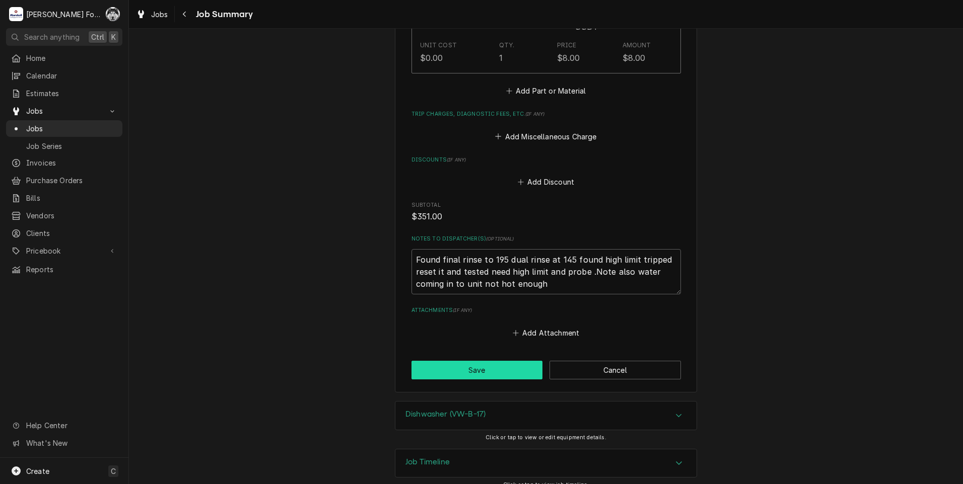
click at [464, 361] on button "Save" at bounding box center [476, 370] width 131 height 19
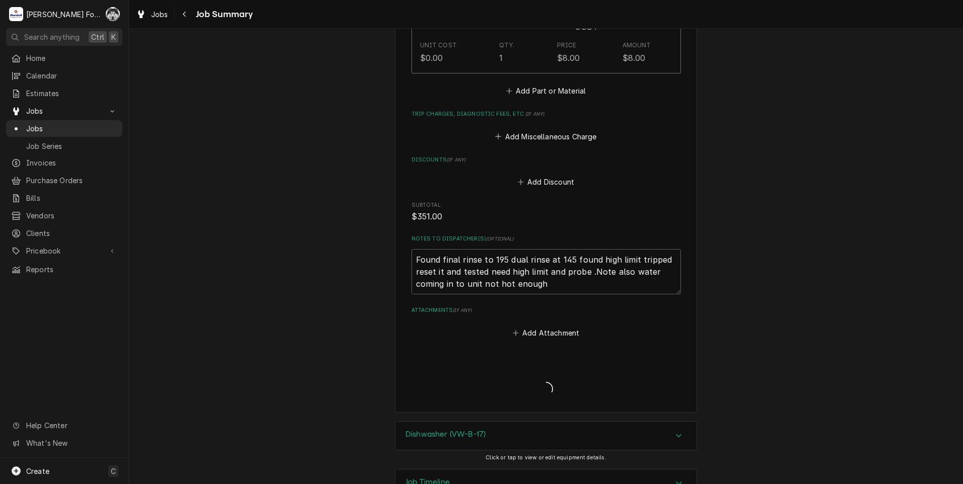
type textarea "x"
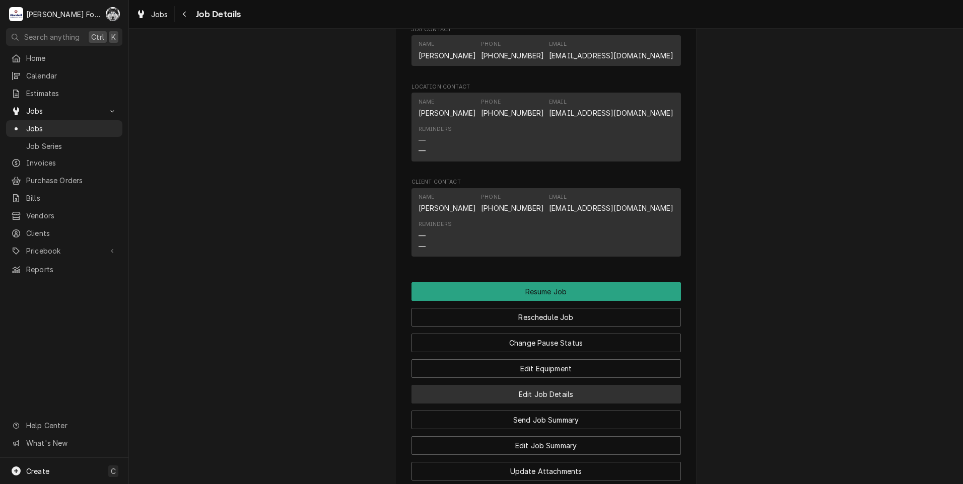
scroll to position [1359, 0]
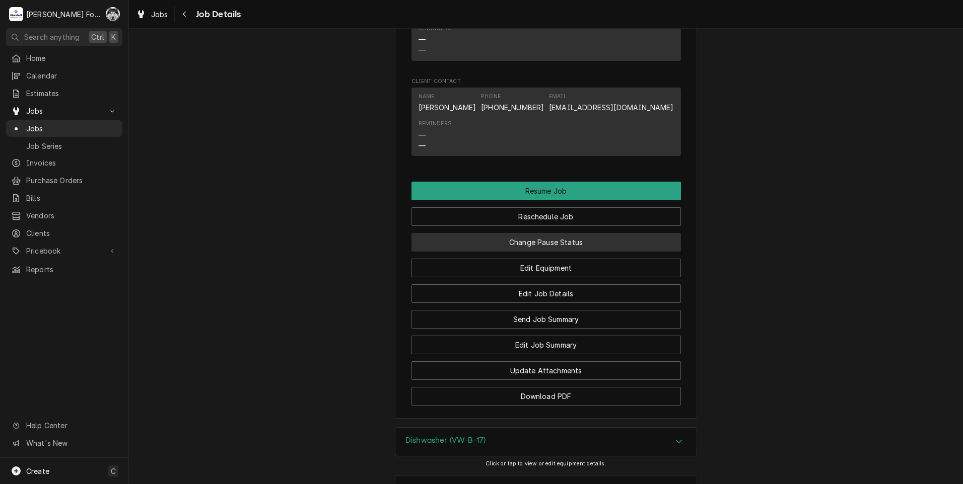
click at [516, 252] on button "Change Pause Status" at bounding box center [545, 242] width 269 height 19
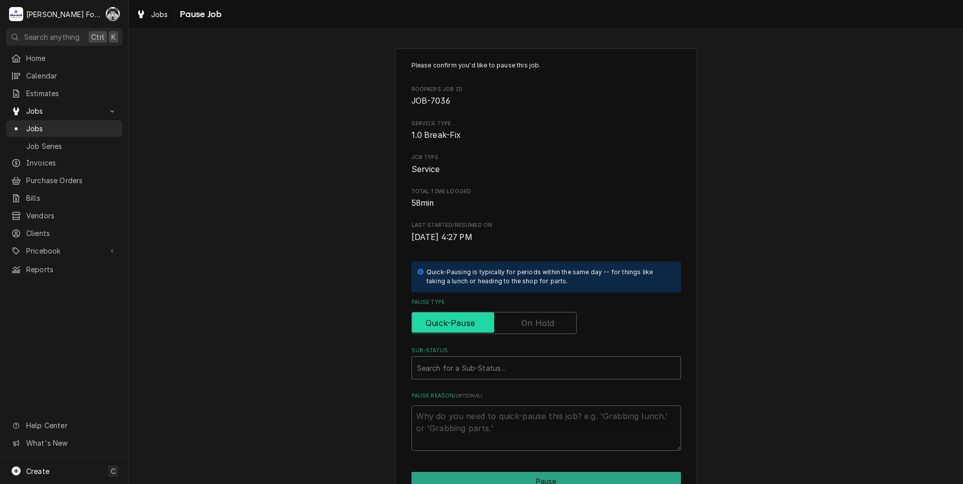
drag, startPoint x: 518, startPoint y: 324, endPoint x: 498, endPoint y: 356, distance: 38.0
click at [514, 327] on input "Pause Type" at bounding box center [494, 323] width 156 height 22
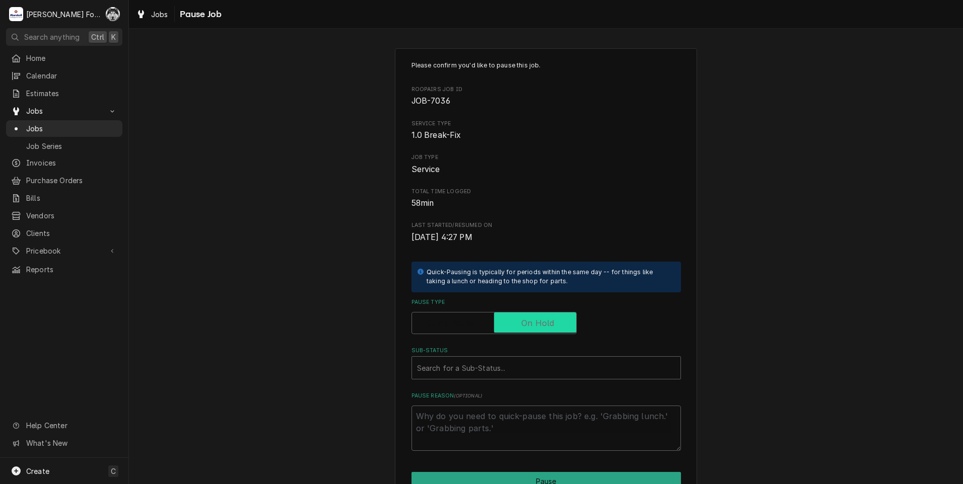
checkbox input "true"
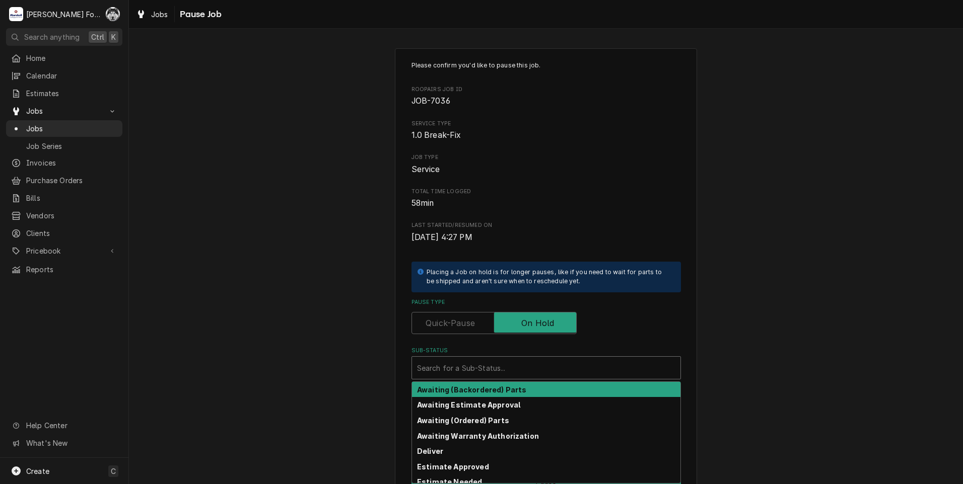
click at [490, 371] on div "Sub-Status" at bounding box center [546, 368] width 258 height 18
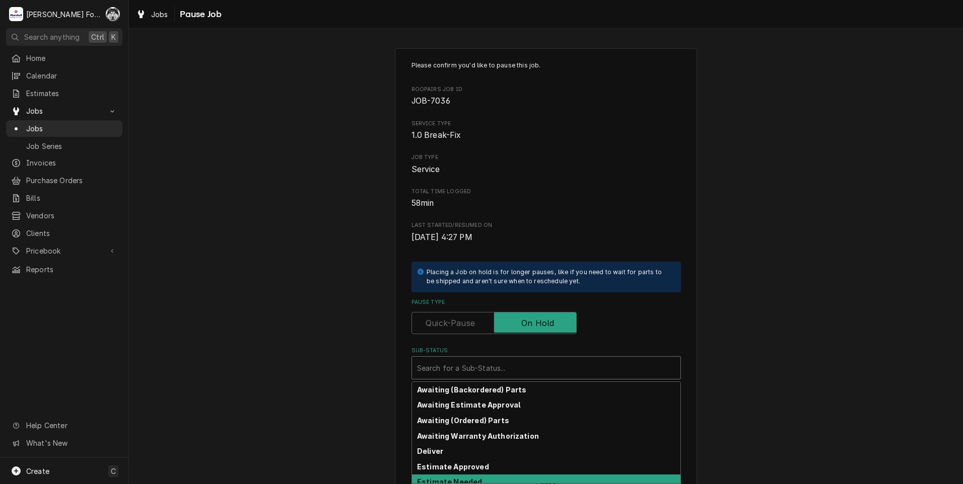
click at [471, 481] on strong "Estimate Needed" at bounding box center [449, 482] width 65 height 9
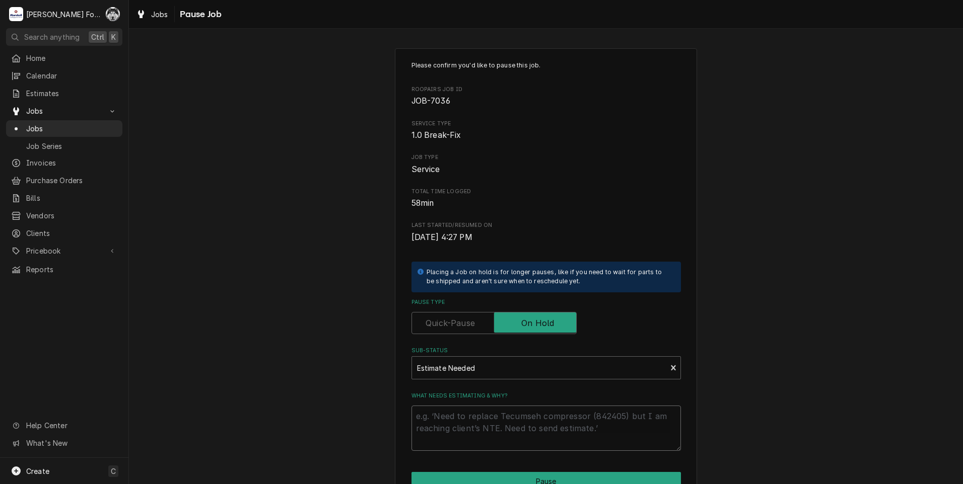
click at [469, 421] on textarea "What needs estimating & why?" at bounding box center [545, 428] width 269 height 45
type textarea "x"
type textarea "P"
type textarea "x"
type textarea "PA"
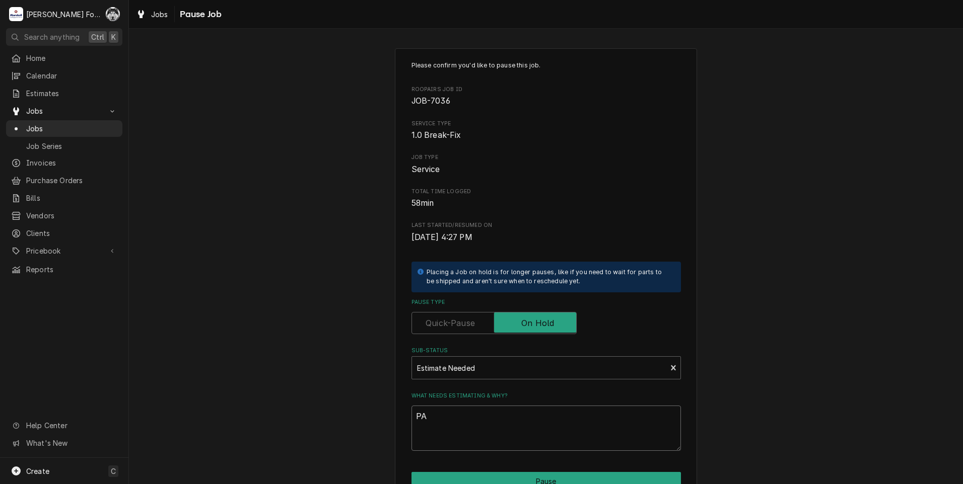
type textarea "x"
type textarea "PAR"
type textarea "x"
type textarea "PART"
type textarea "x"
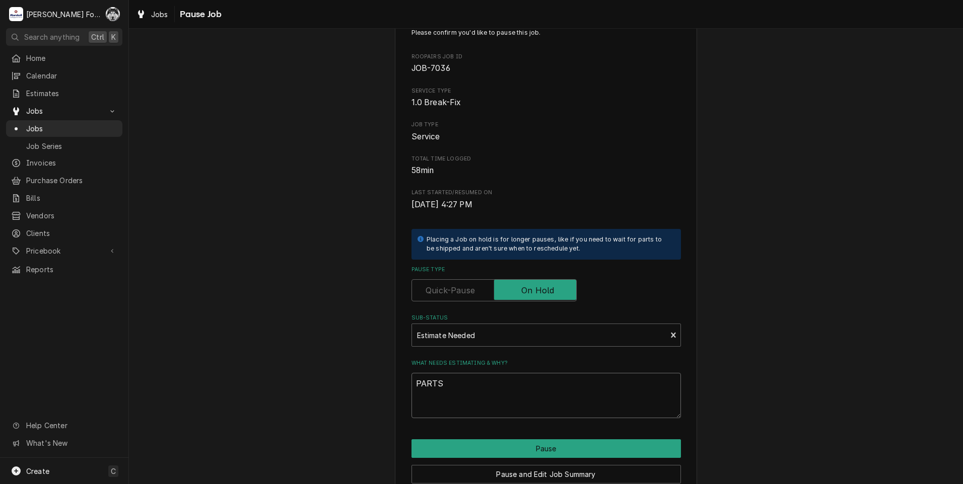
scroll to position [50, 0]
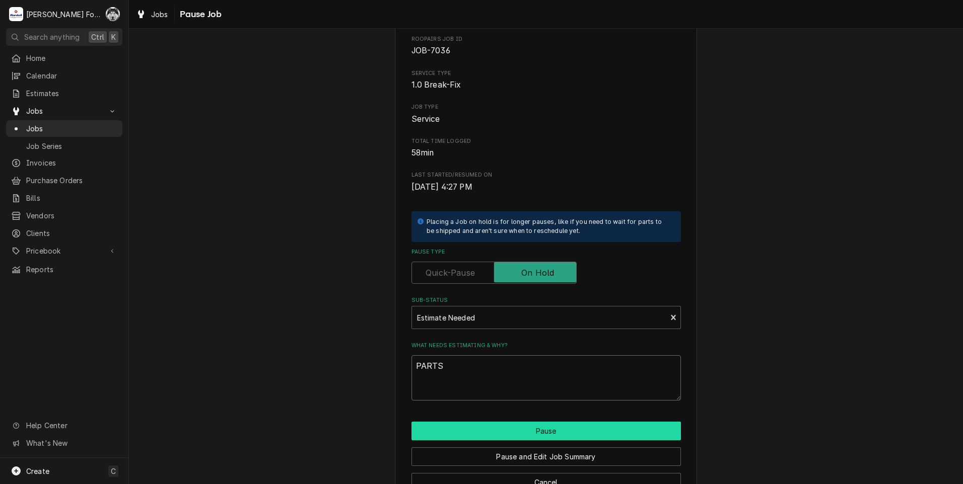
type textarea "PARTS"
click at [465, 426] on button "Pause" at bounding box center [545, 431] width 269 height 19
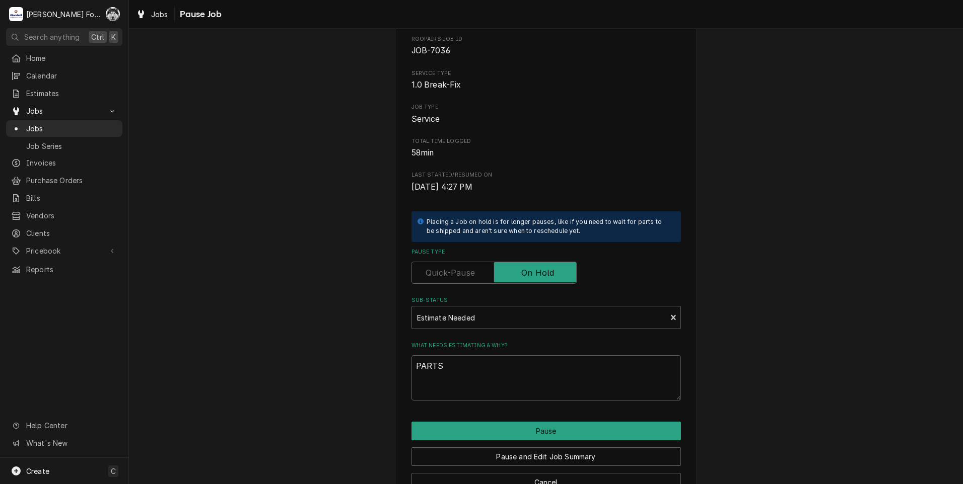
type textarea "x"
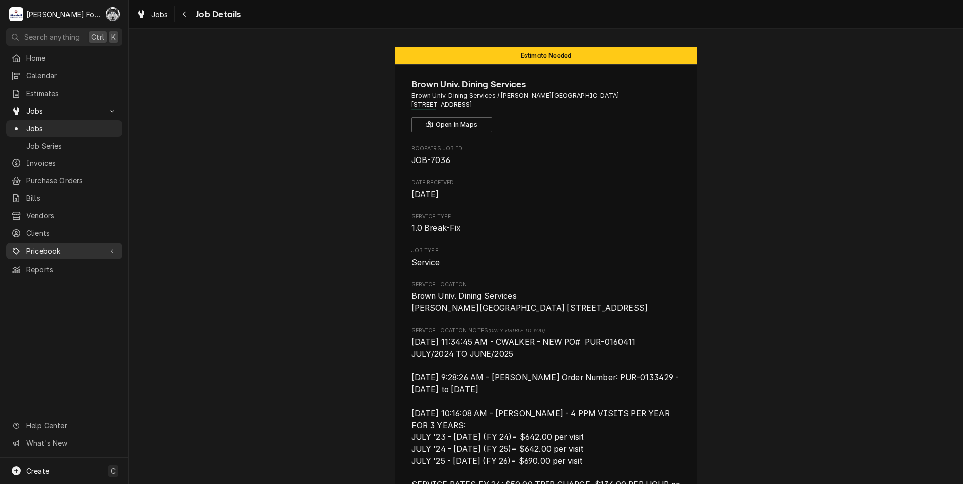
click at [51, 246] on span "Pricebook" at bounding box center [64, 251] width 76 height 11
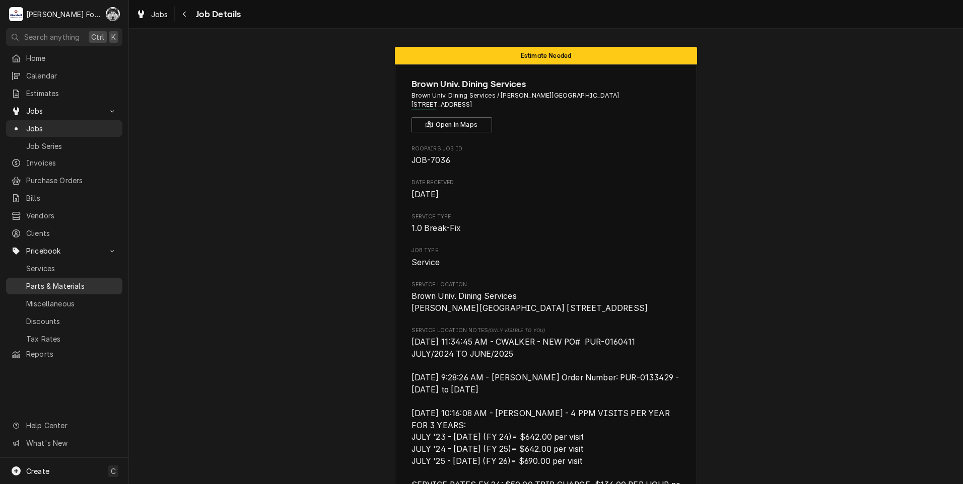
click at [43, 281] on span "Parts & Materials" at bounding box center [71, 286] width 91 height 11
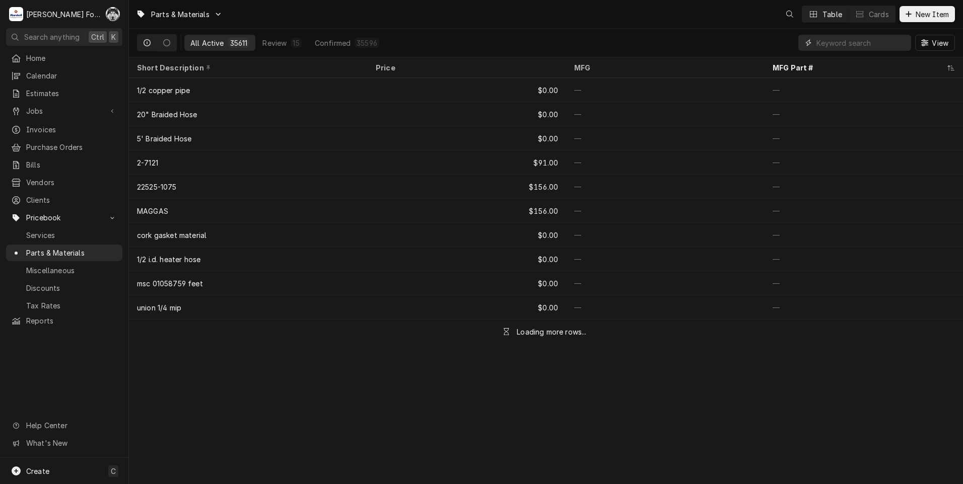
click at [844, 41] on input "Dynamic Content Wrapper" at bounding box center [861, 43] width 90 height 16
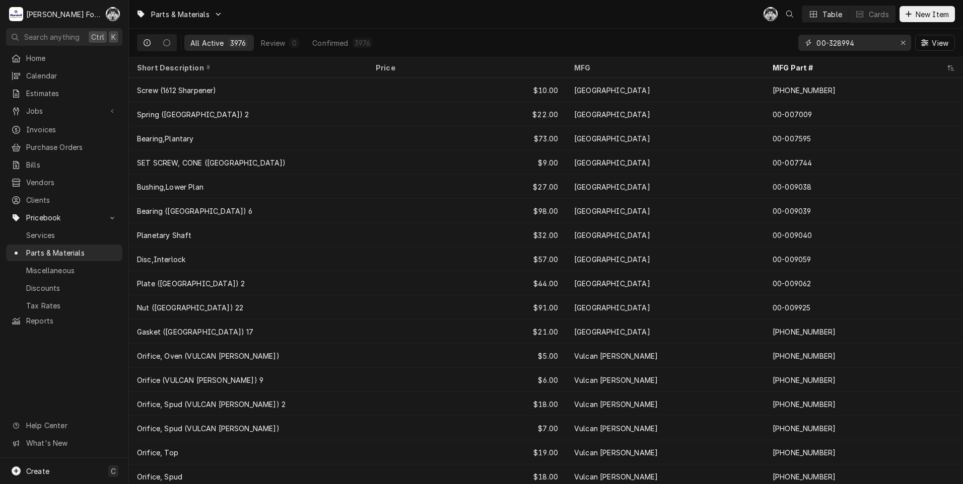
type input "00-328994"
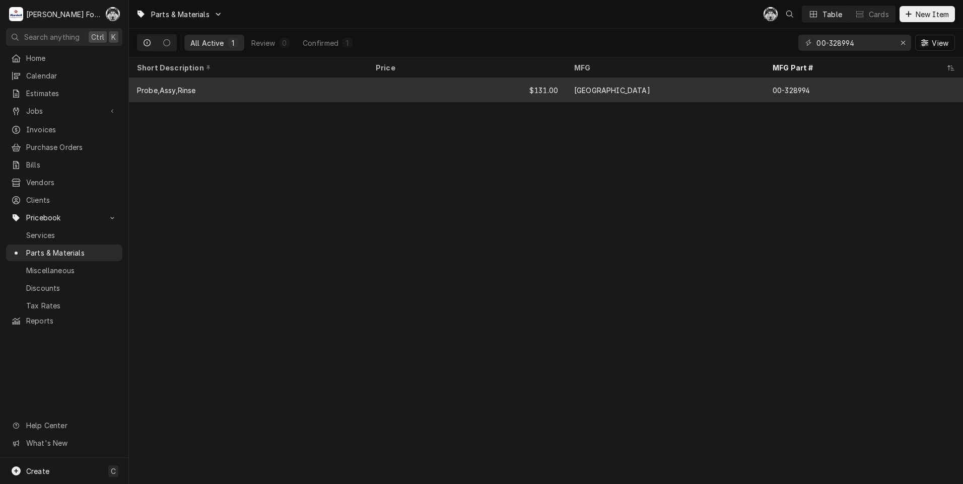
click at [255, 85] on div "Probe,Assy,Rinse" at bounding box center [248, 90] width 239 height 24
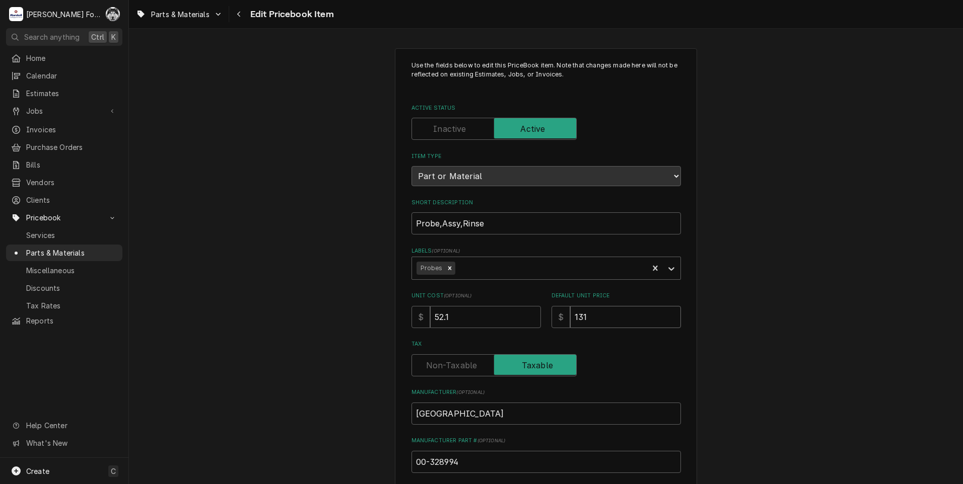
drag, startPoint x: 604, startPoint y: 316, endPoint x: 504, endPoint y: 313, distance: 100.2
click at [512, 320] on div "Unit Cost ( optional ) $ 52.1 Default Unit Price $ 131" at bounding box center [545, 310] width 269 height 36
type textarea "x"
type input "1"
type textarea "x"
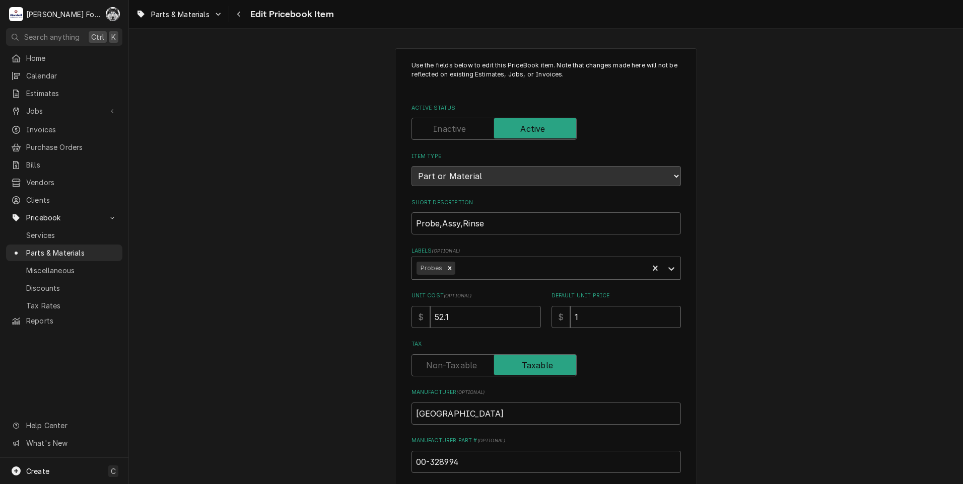
type input "10"
type textarea "x"
type input "101"
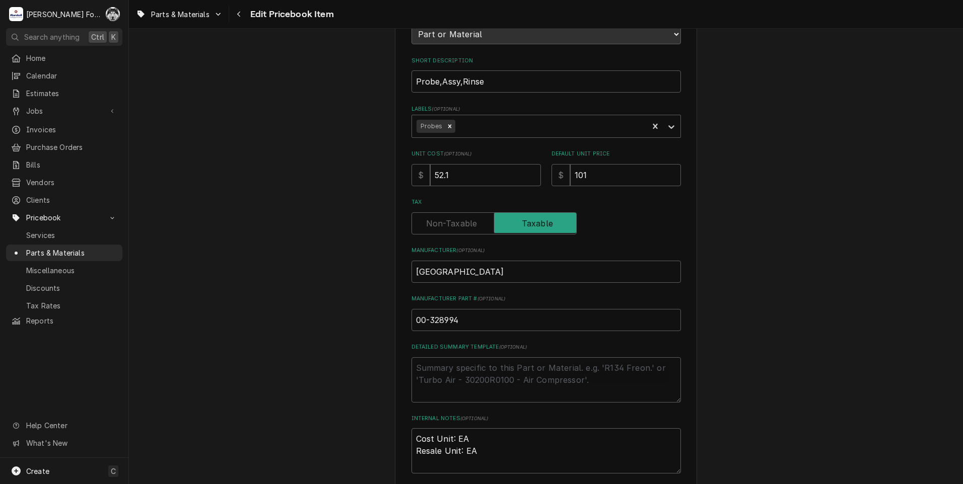
scroll to position [252, 0]
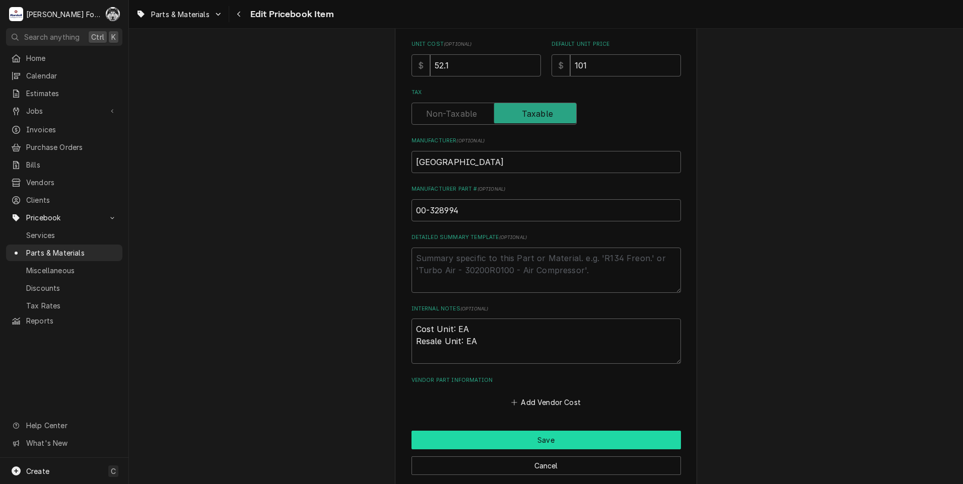
click at [546, 441] on button "Save" at bounding box center [545, 440] width 269 height 19
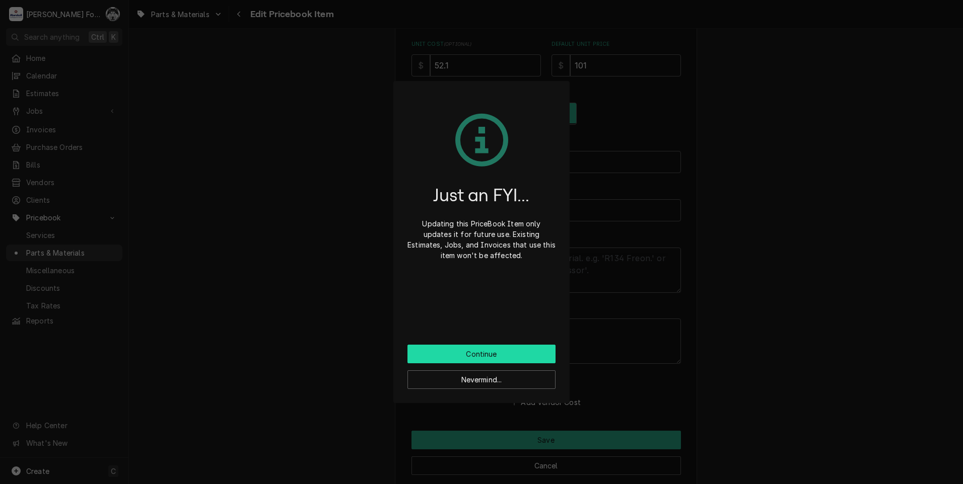
click at [500, 350] on button "Continue" at bounding box center [481, 354] width 148 height 19
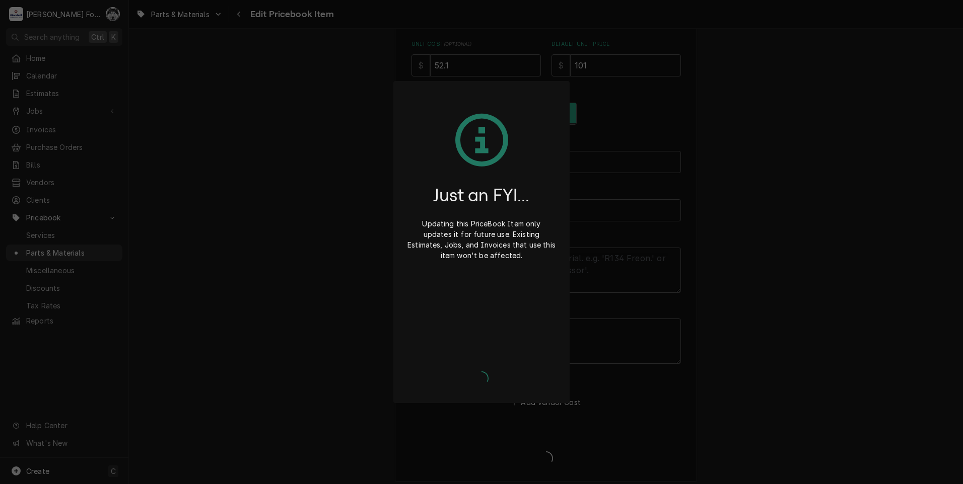
type textarea "x"
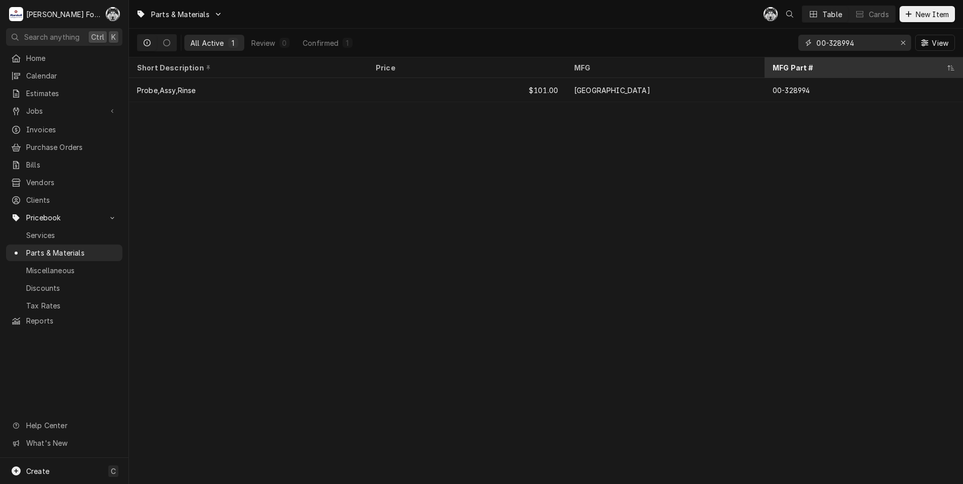
drag, startPoint x: 876, startPoint y: 48, endPoint x: 782, endPoint y: 64, distance: 94.5
click at [782, 64] on div "Parts & Materials C( Table Cards New Item All Active 1 Review 0 Confirmed 1 00-…" at bounding box center [546, 242] width 834 height 484
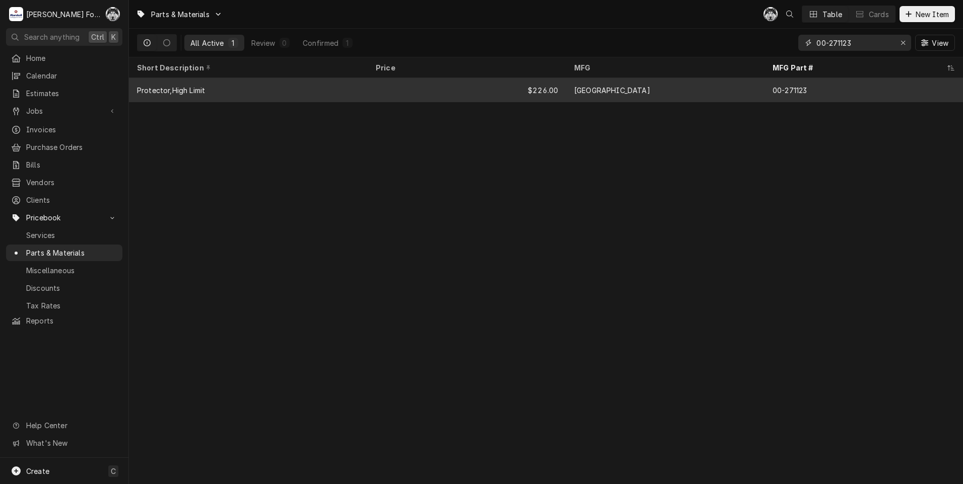
type input "00-271123"
click at [423, 90] on div "$226.00" at bounding box center [467, 90] width 198 height 24
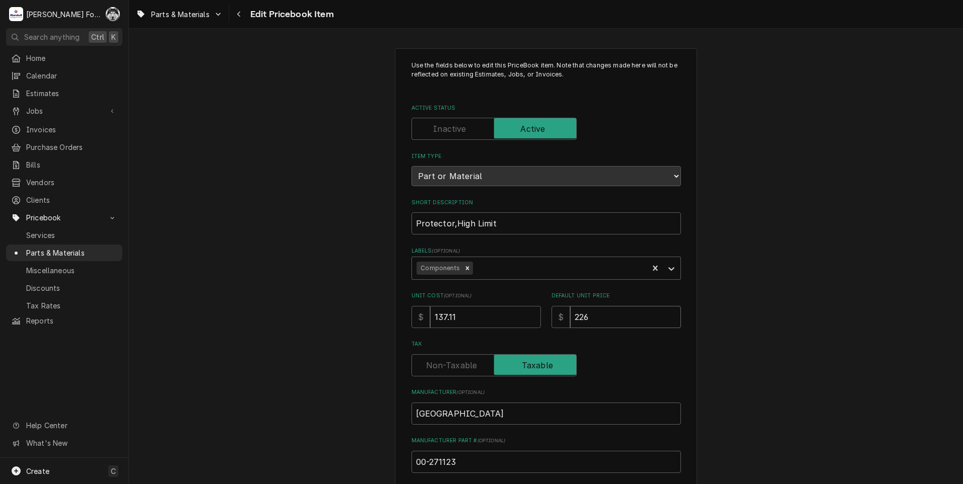
drag, startPoint x: 566, startPoint y: 323, endPoint x: 528, endPoint y: 328, distance: 38.2
click at [528, 328] on div "Use the fields below to edit this PriceBook item. Note that changes made here w…" at bounding box center [545, 361] width 269 height 601
type textarea "x"
type input "2"
type textarea "x"
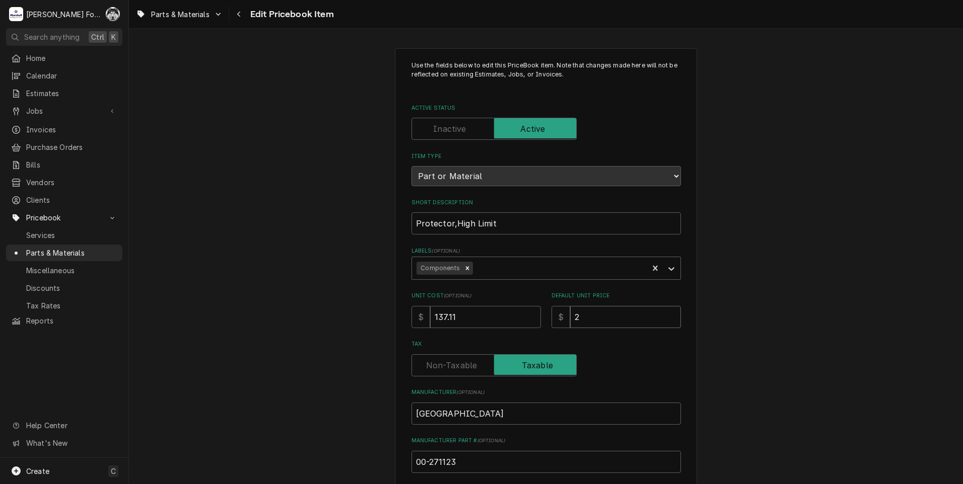
type input "24"
type textarea "x"
type input "242"
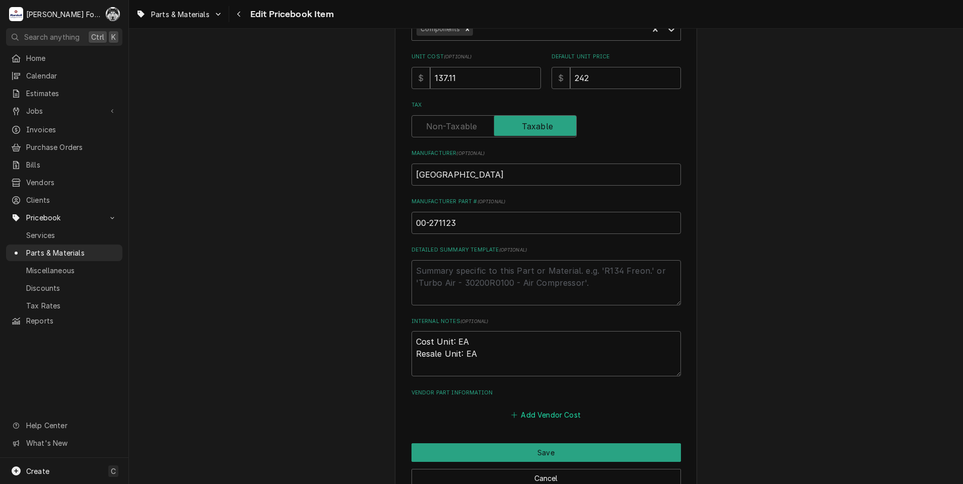
scroll to position [252, 0]
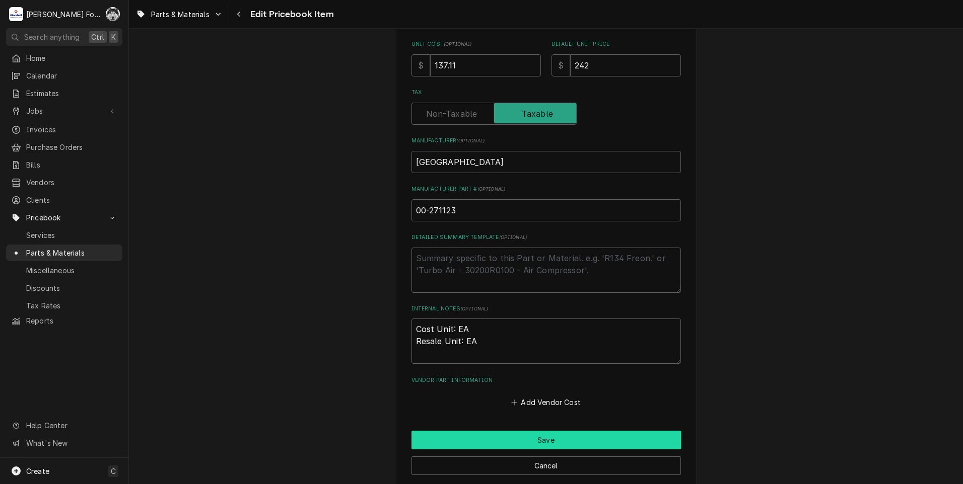
click at [531, 437] on button "Save" at bounding box center [545, 440] width 269 height 19
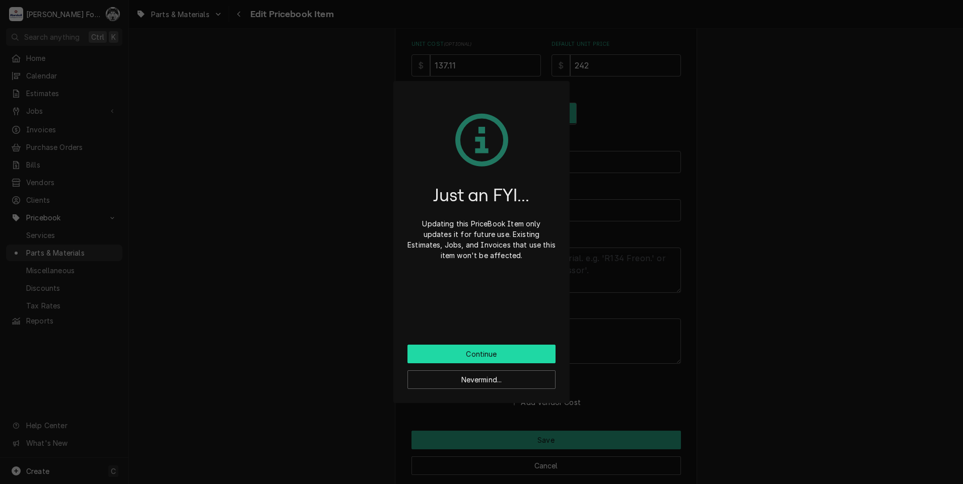
click at [481, 353] on button "Continue" at bounding box center [481, 354] width 148 height 19
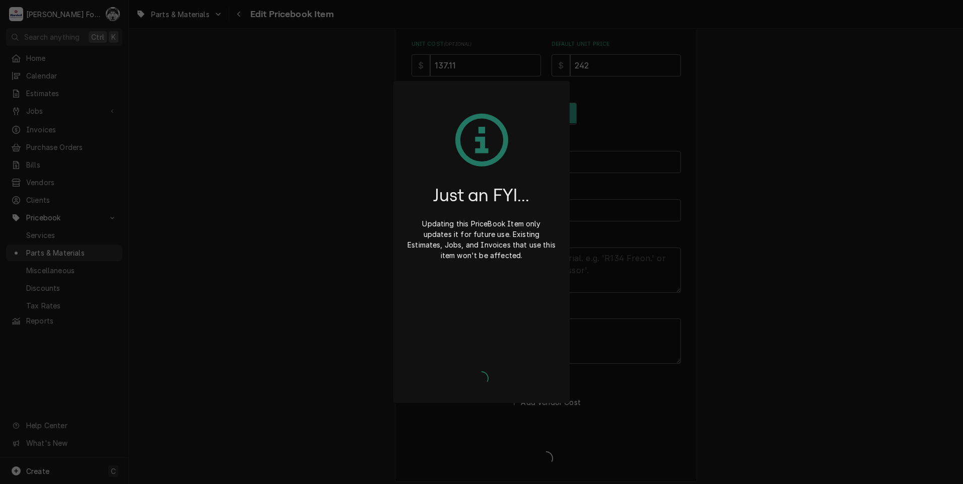
type textarea "x"
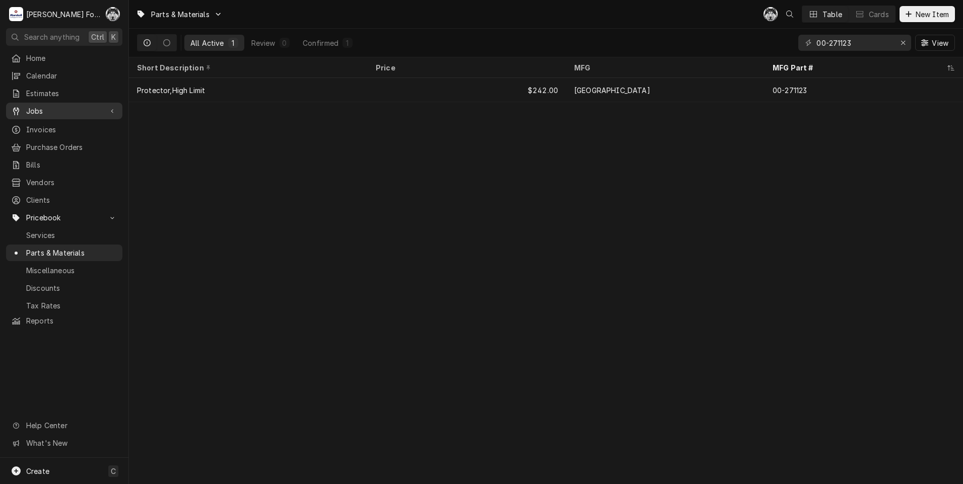
click at [38, 110] on span "Jobs" at bounding box center [64, 111] width 76 height 11
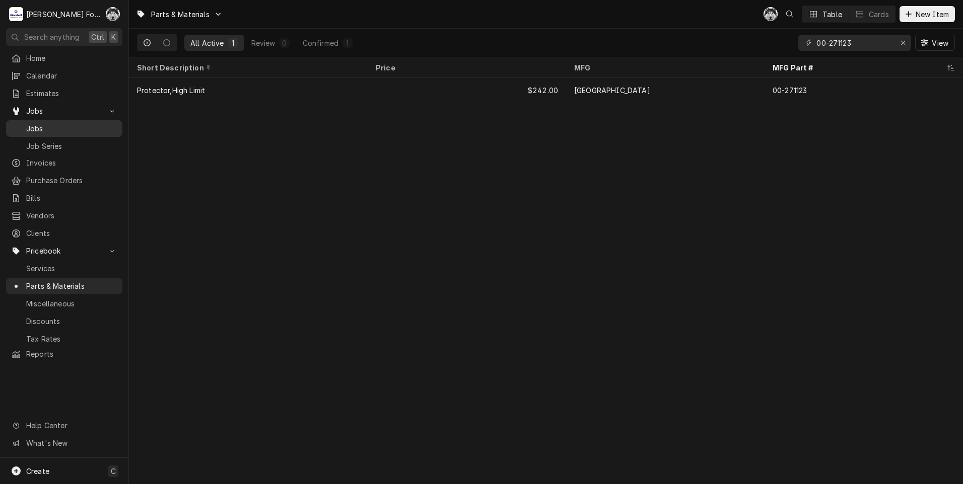
click at [41, 123] on span "Jobs" at bounding box center [71, 128] width 91 height 11
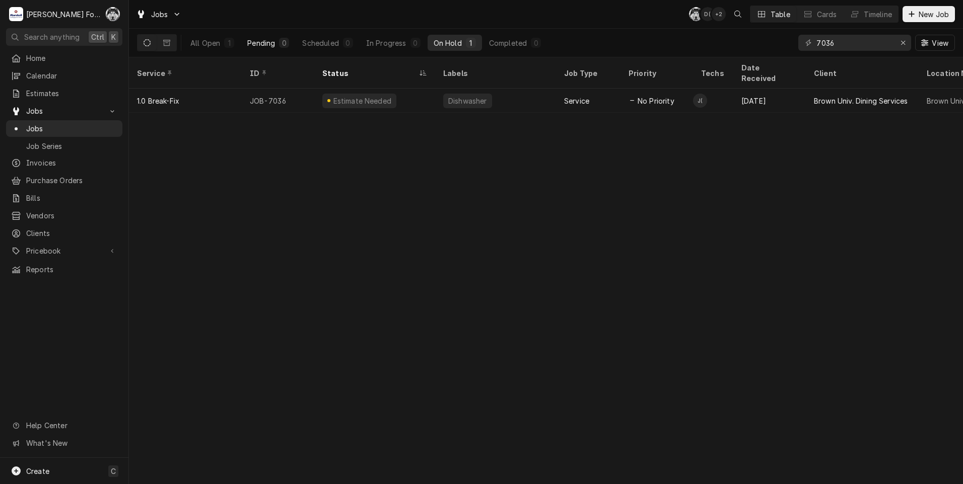
click at [267, 46] on div "Pending" at bounding box center [261, 43] width 28 height 11
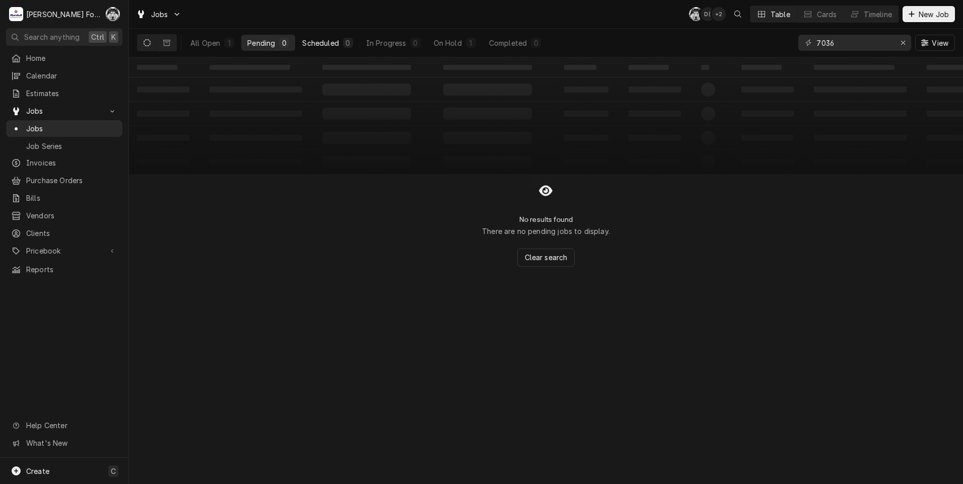
click at [323, 42] on div "Scheduled" at bounding box center [320, 43] width 36 height 11
click at [142, 46] on button "Dynamic Content Wrapper" at bounding box center [146, 43] width 19 height 16
click at [164, 42] on icon "Dynamic Content Wrapper" at bounding box center [166, 42] width 7 height 7
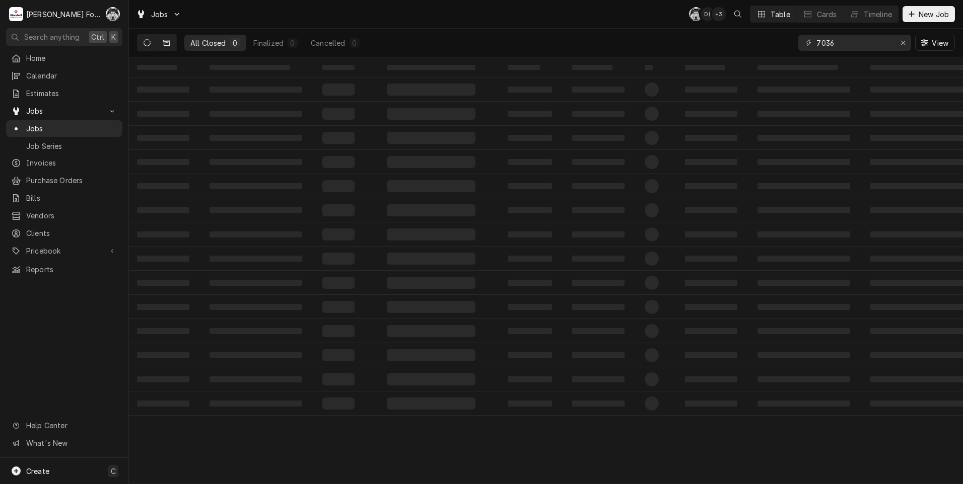
click at [149, 40] on icon "Dynamic Content Wrapper" at bounding box center [146, 42] width 7 height 7
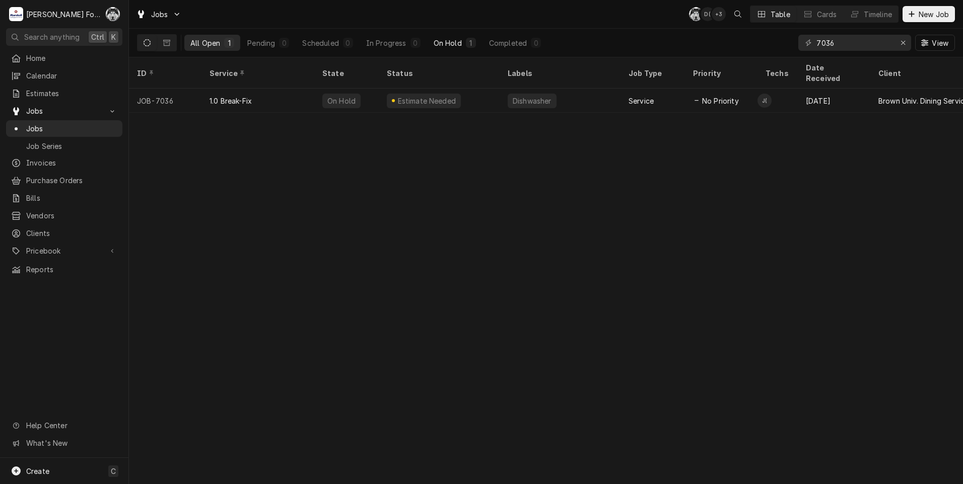
click at [446, 41] on div "On Hold" at bounding box center [448, 43] width 28 height 11
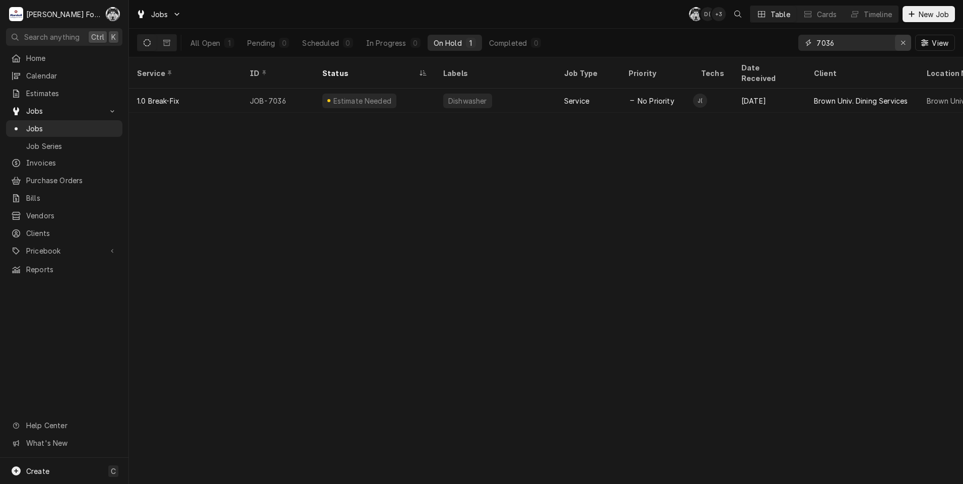
click at [905, 41] on div "Erase input" at bounding box center [903, 43] width 10 height 10
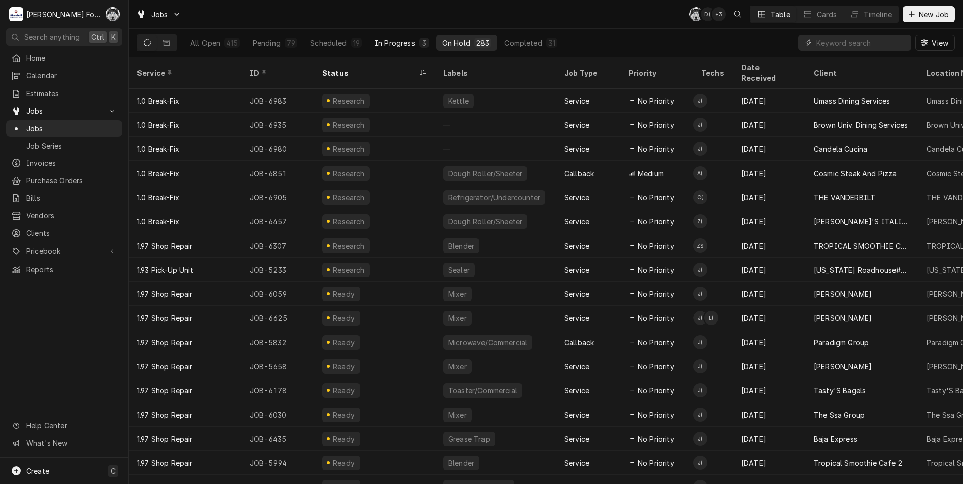
click at [394, 40] on div "In Progress" at bounding box center [395, 43] width 40 height 11
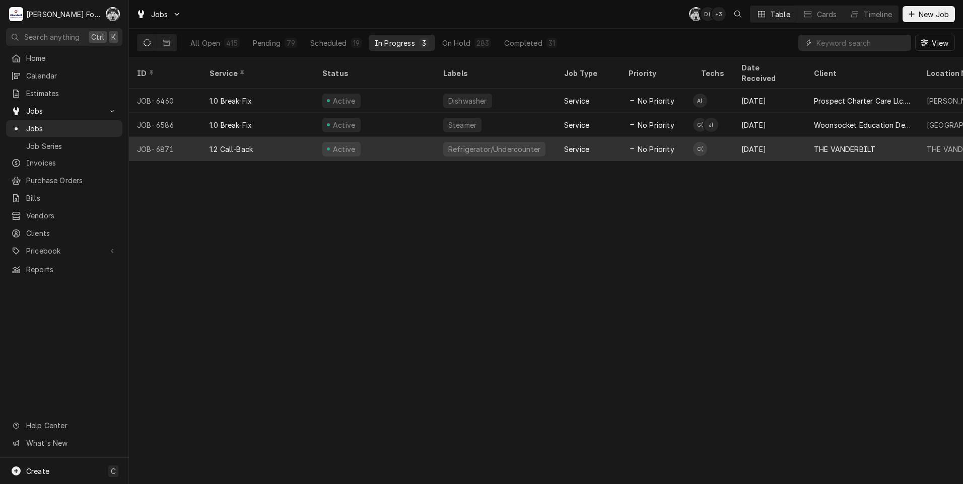
click at [363, 146] on div "Active" at bounding box center [374, 149] width 121 height 24
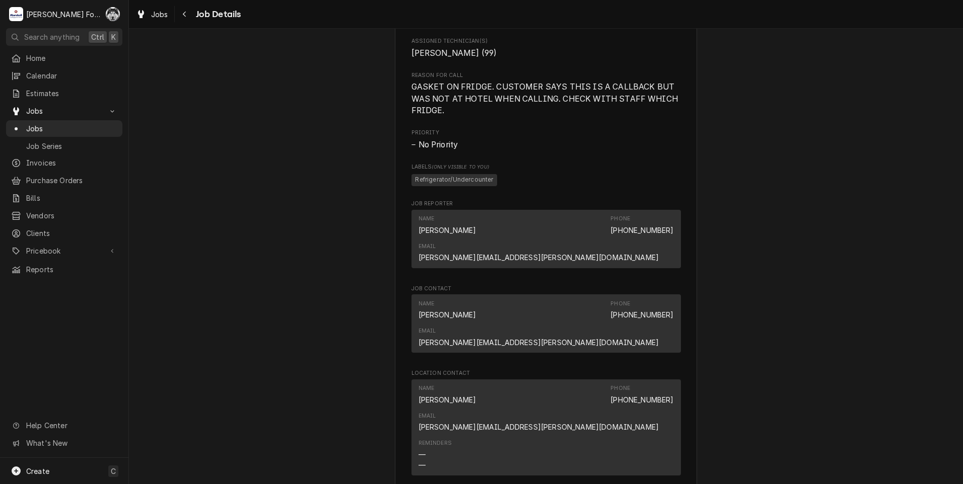
scroll to position [1356, 0]
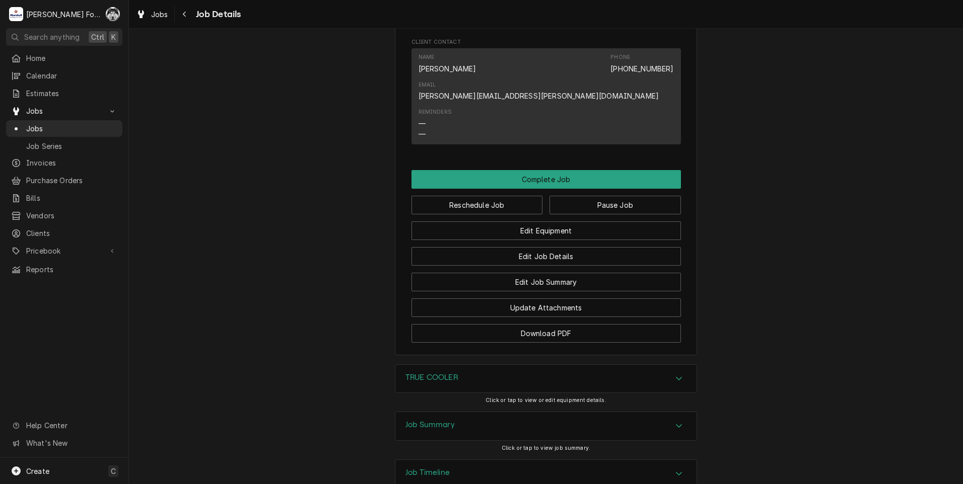
click at [470, 365] on div "TRUE COOLER" at bounding box center [545, 379] width 301 height 28
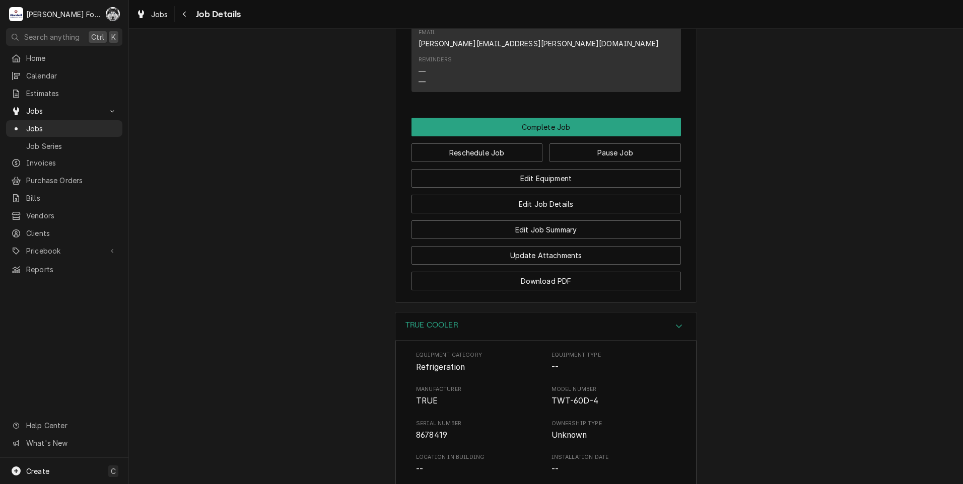
scroll to position [1691, 0]
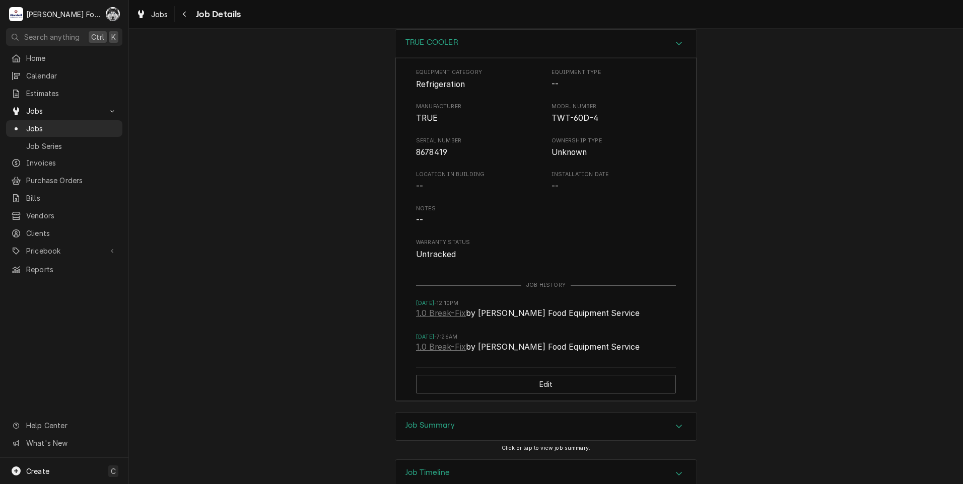
click at [465, 413] on div "Job Summary" at bounding box center [545, 427] width 301 height 28
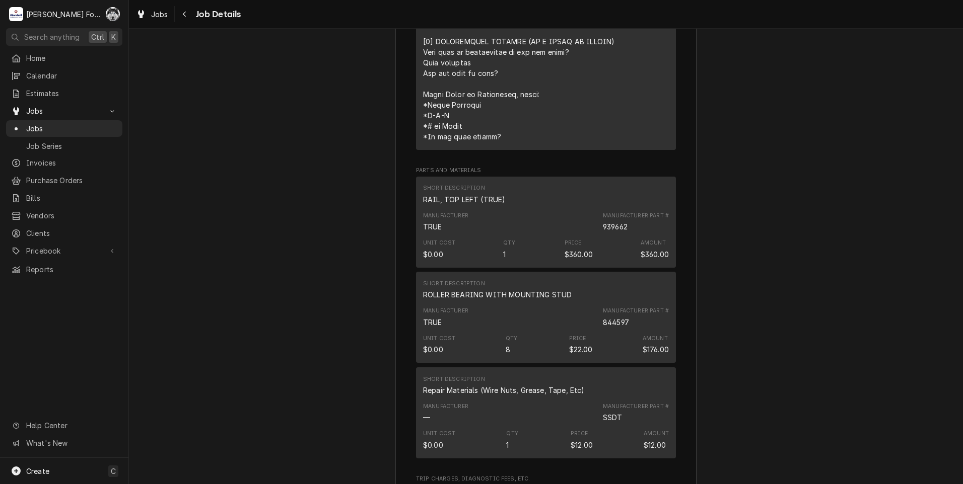
scroll to position [2489, 0]
drag, startPoint x: 601, startPoint y: 253, endPoint x: 627, endPoint y: 251, distance: 25.7
click at [627, 308] on div "Manufacturer Part # 844597" at bounding box center [636, 318] width 66 height 20
drag, startPoint x: 627, startPoint y: 251, endPoint x: 620, endPoint y: 252, distance: 7.1
copy div "844597"
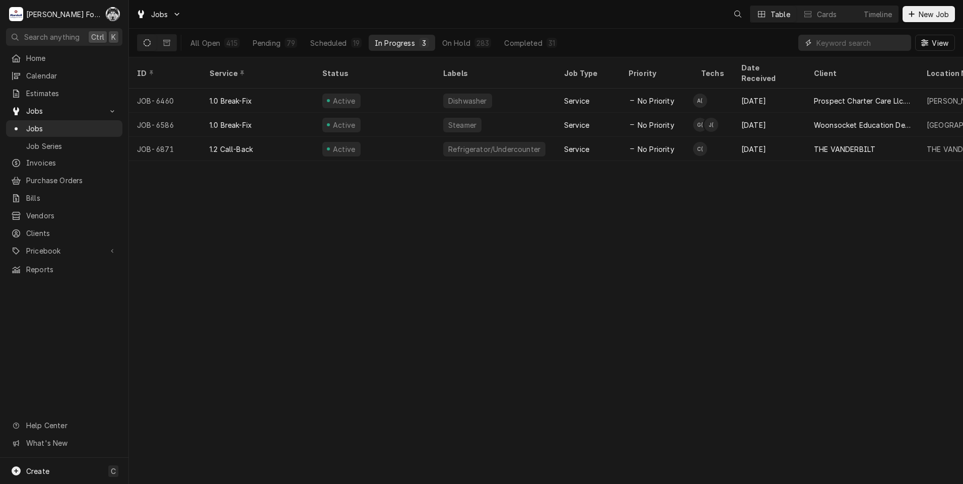
click at [858, 44] on input "Dynamic Content Wrapper" at bounding box center [861, 43] width 90 height 16
click at [476, 46] on div "283" at bounding box center [482, 43] width 13 height 11
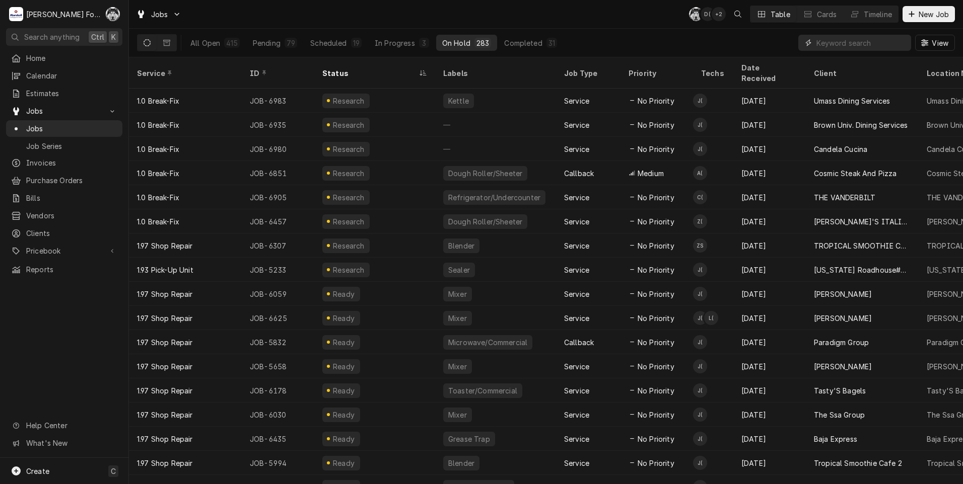
click at [843, 50] on input "Dynamic Content Wrapper" at bounding box center [861, 43] width 90 height 16
click at [853, 43] on input "Dynamic Content Wrapper" at bounding box center [861, 43] width 90 height 16
type input "7036"
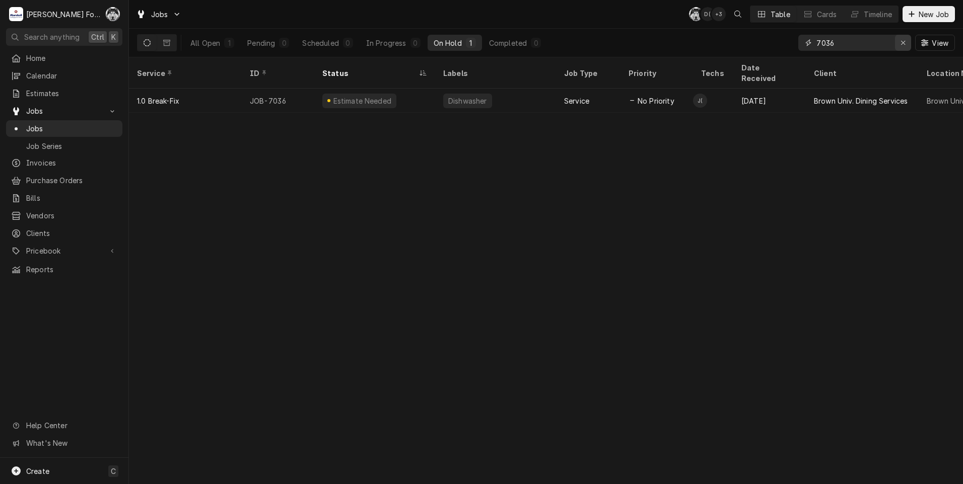
click at [904, 42] on icon "Erase input" at bounding box center [903, 42] width 6 height 7
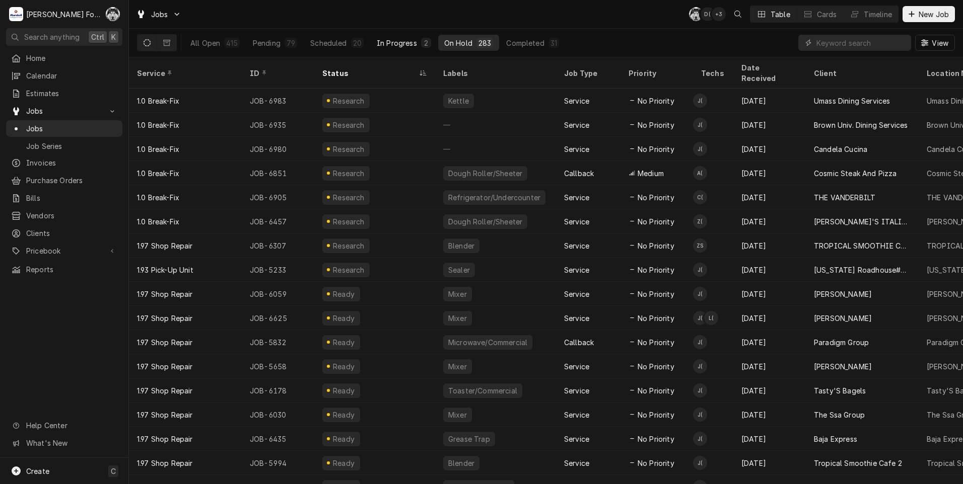
click at [397, 37] on button "In Progress 2" at bounding box center [404, 43] width 66 height 16
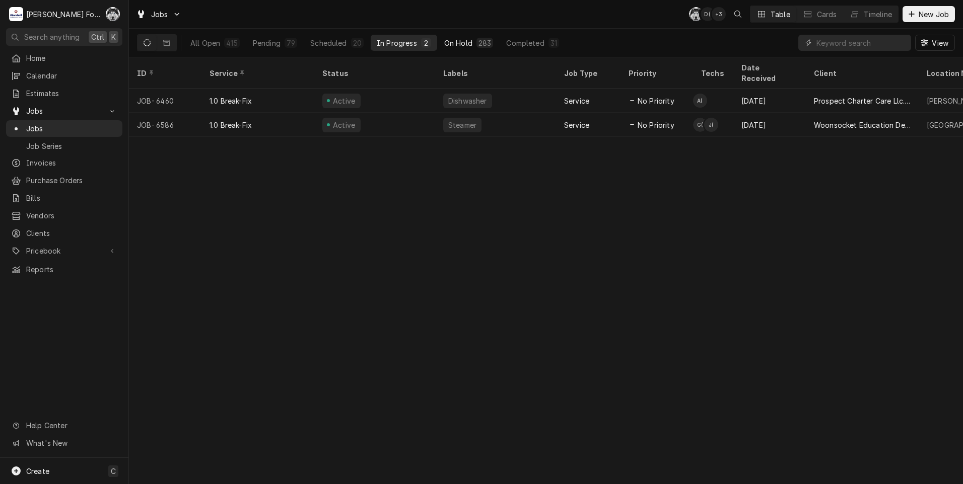
click at [466, 40] on div "On Hold" at bounding box center [458, 43] width 28 height 11
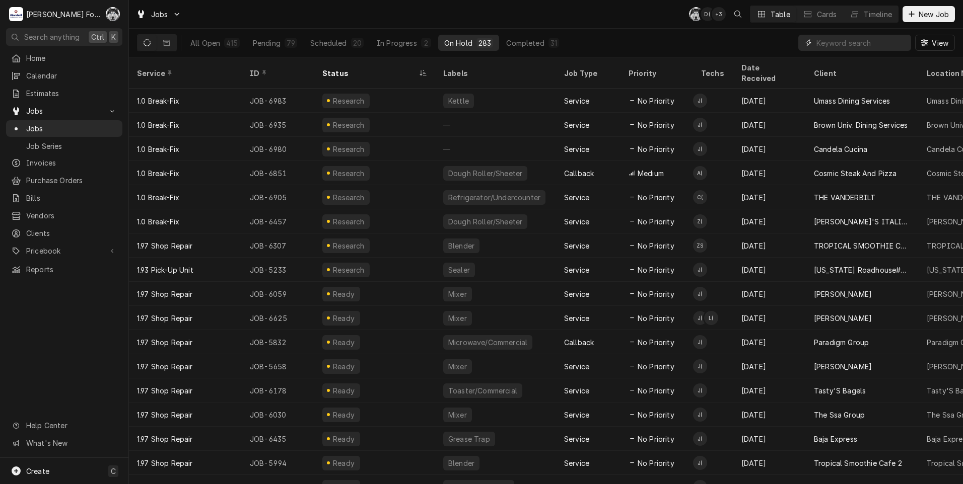
click at [839, 46] on input "Dynamic Content Wrapper" at bounding box center [861, 43] width 90 height 16
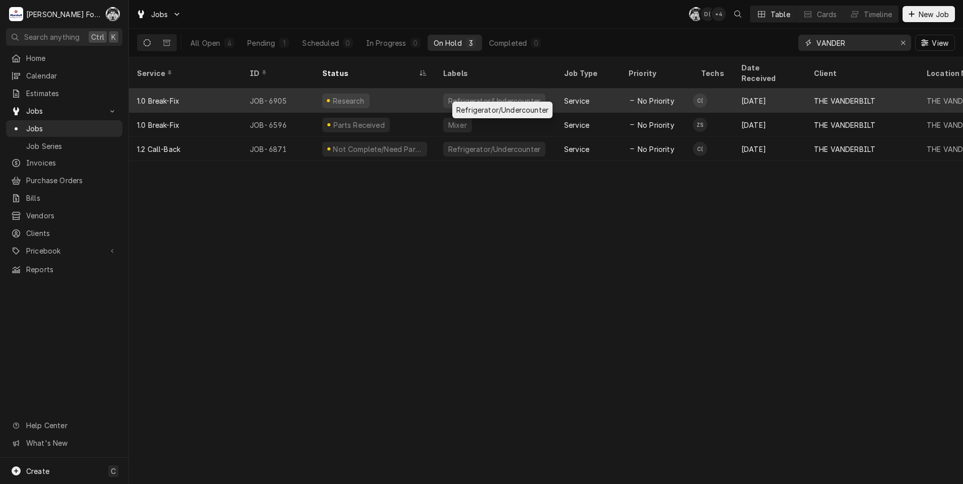
type input "VANDER"
click at [500, 96] on div "Refrigerator/Undercounter" at bounding box center [494, 101] width 94 height 11
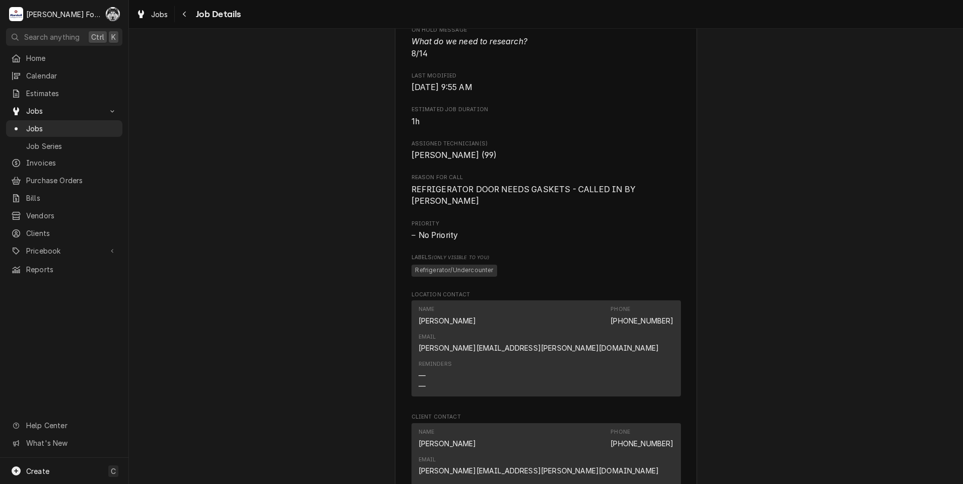
scroll to position [1309, 0]
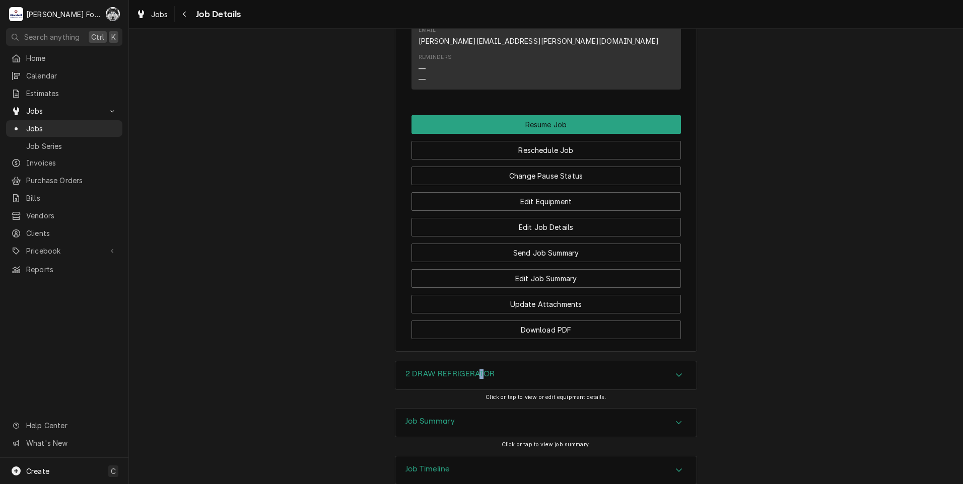
drag, startPoint x: 487, startPoint y: 363, endPoint x: 483, endPoint y: 358, distance: 6.1
click at [483, 361] on div "2 DRAW REFRIGERATOR Click or tap to view or edit equipment details." at bounding box center [546, 384] width 302 height 47
click at [483, 362] on div "2 DRAW REFRIGERATOR" at bounding box center [545, 376] width 301 height 28
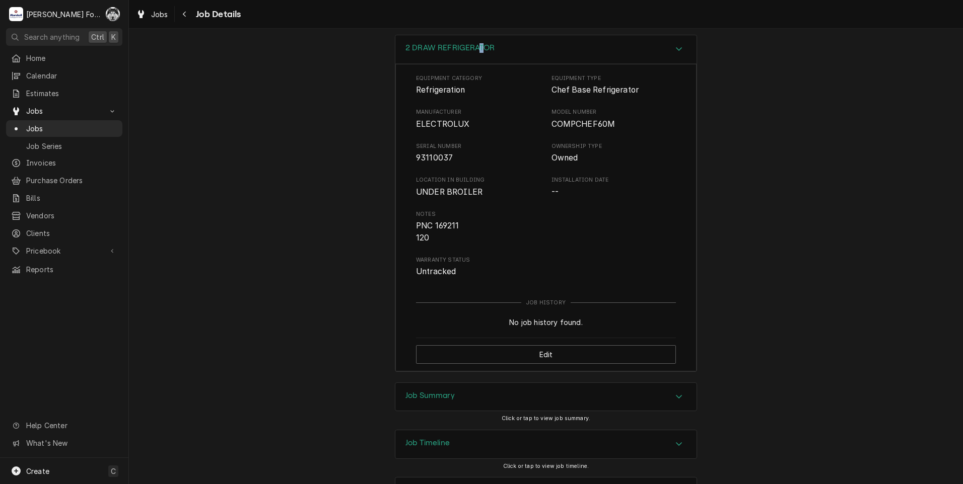
scroll to position [1648, 0]
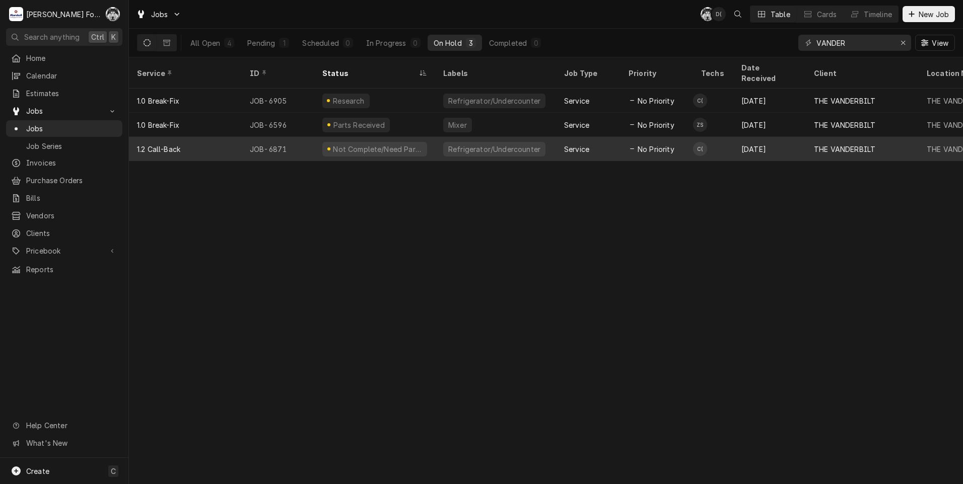
click at [334, 144] on div "Not Complete/Need Parts" at bounding box center [377, 149] width 91 height 11
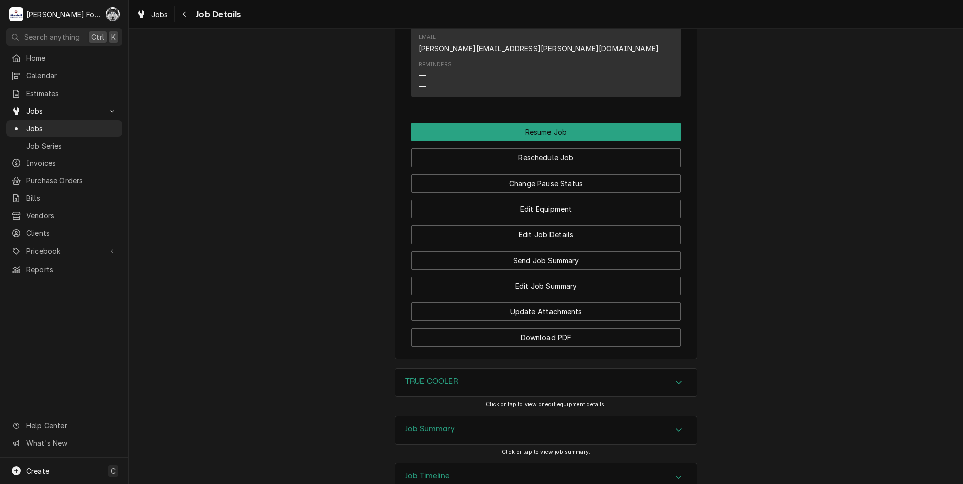
scroll to position [1487, 0]
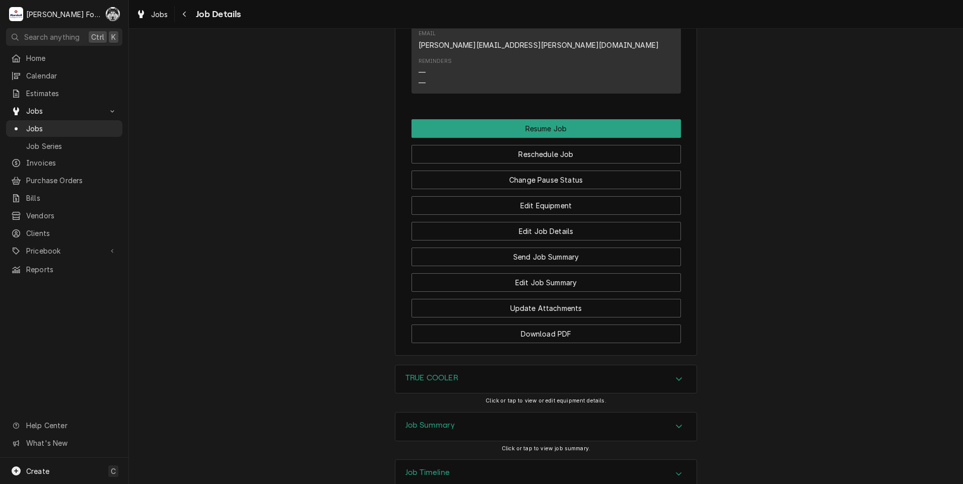
click at [486, 366] on div "TRUE COOLER" at bounding box center [545, 380] width 301 height 28
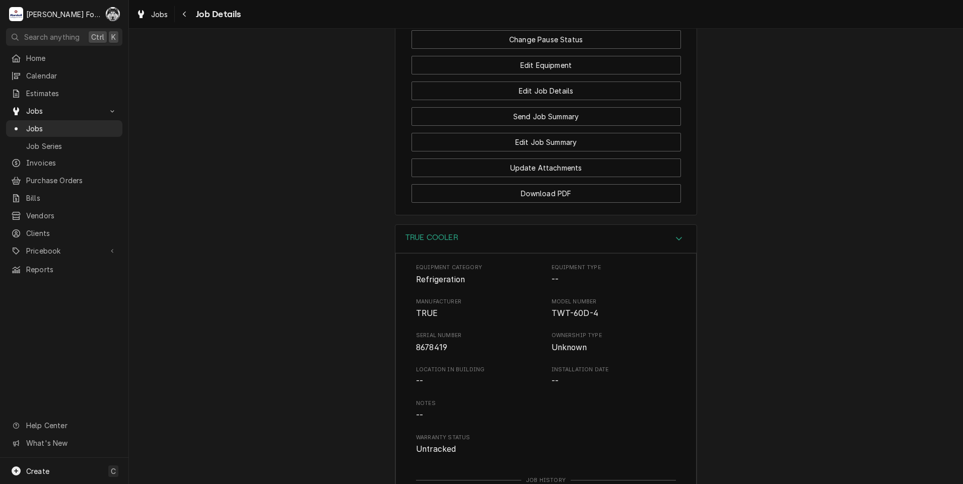
scroll to position [1823, 0]
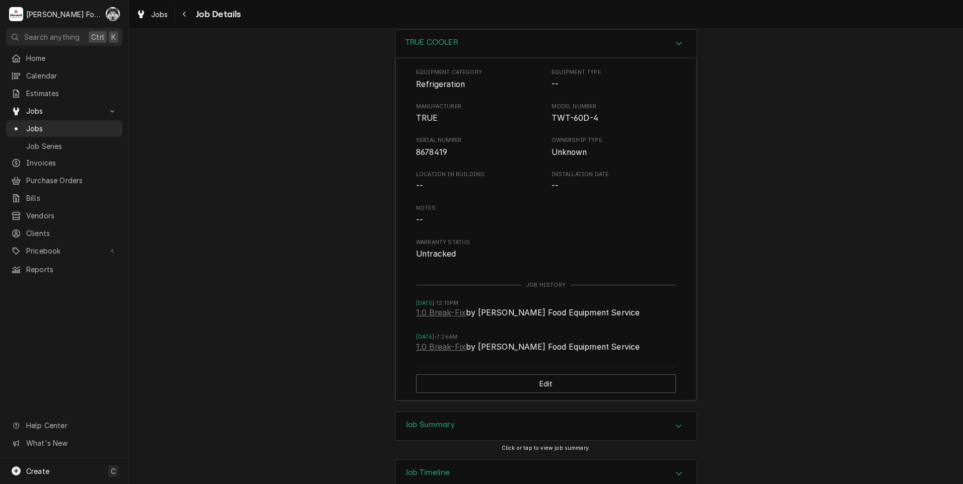
click at [501, 412] on div "Job Summary" at bounding box center [545, 426] width 301 height 28
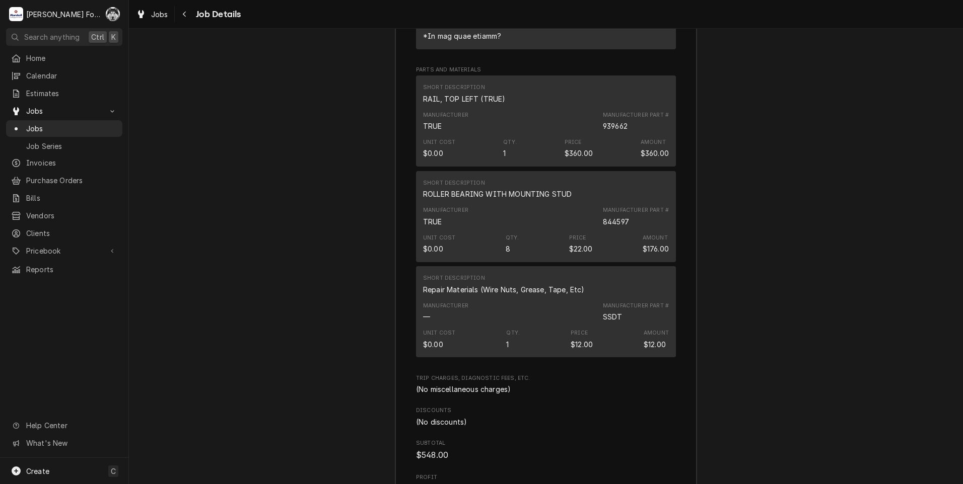
scroll to position [2721, 0]
